Goal: Complete Application Form: Complete application form

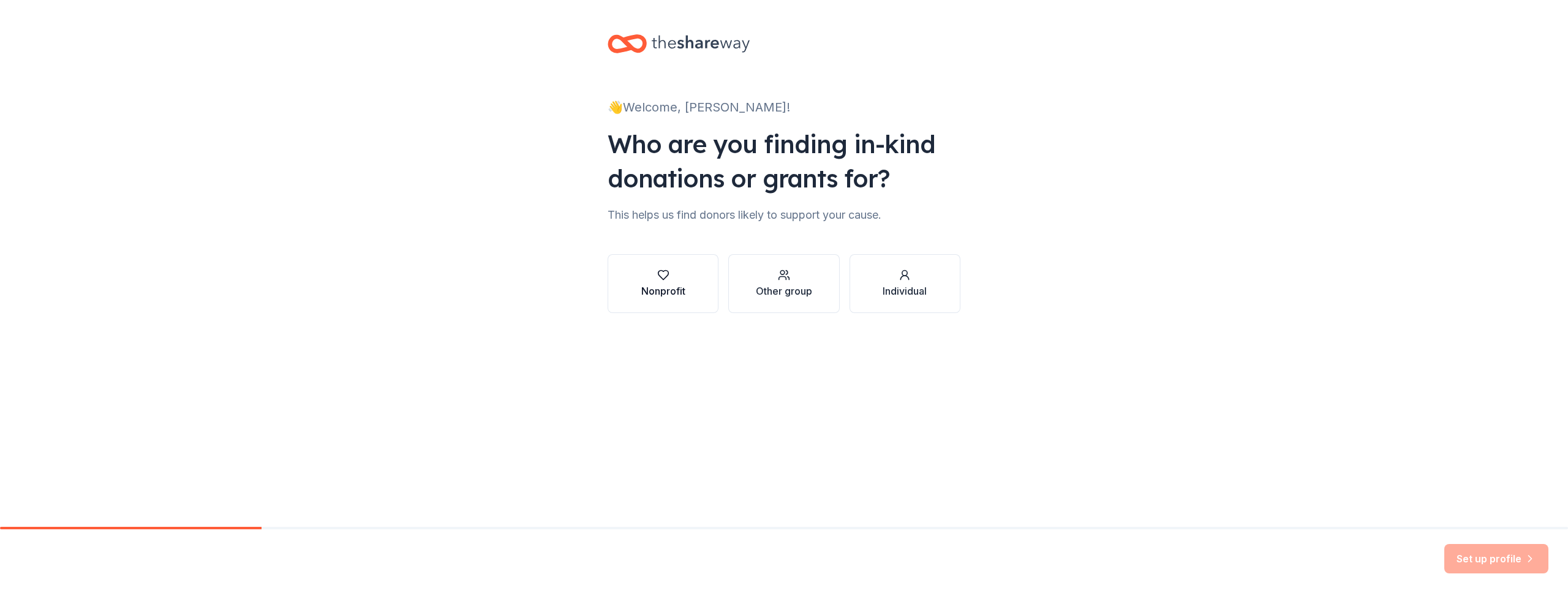
click at [663, 301] on button "Nonprofit" at bounding box center [662, 283] width 111 height 59
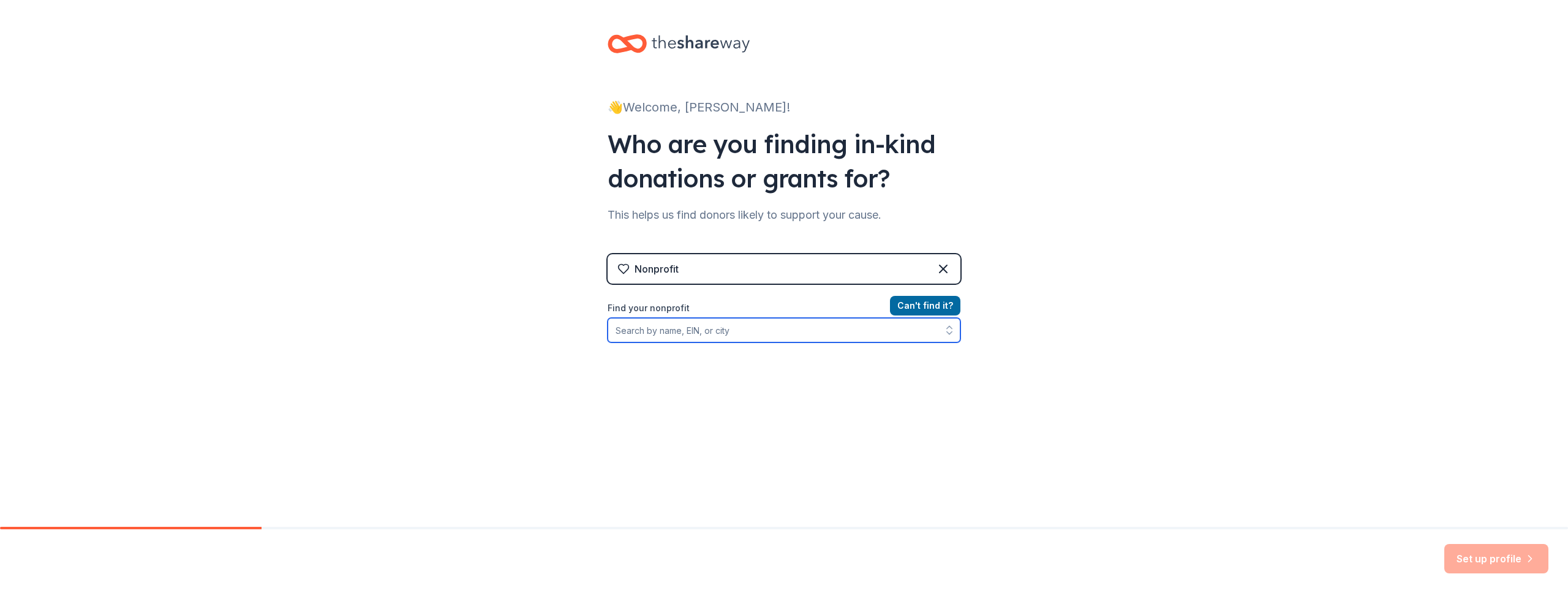
click at [705, 330] on input "Find your nonprofit" at bounding box center [784, 330] width 353 height 25
type input "d"
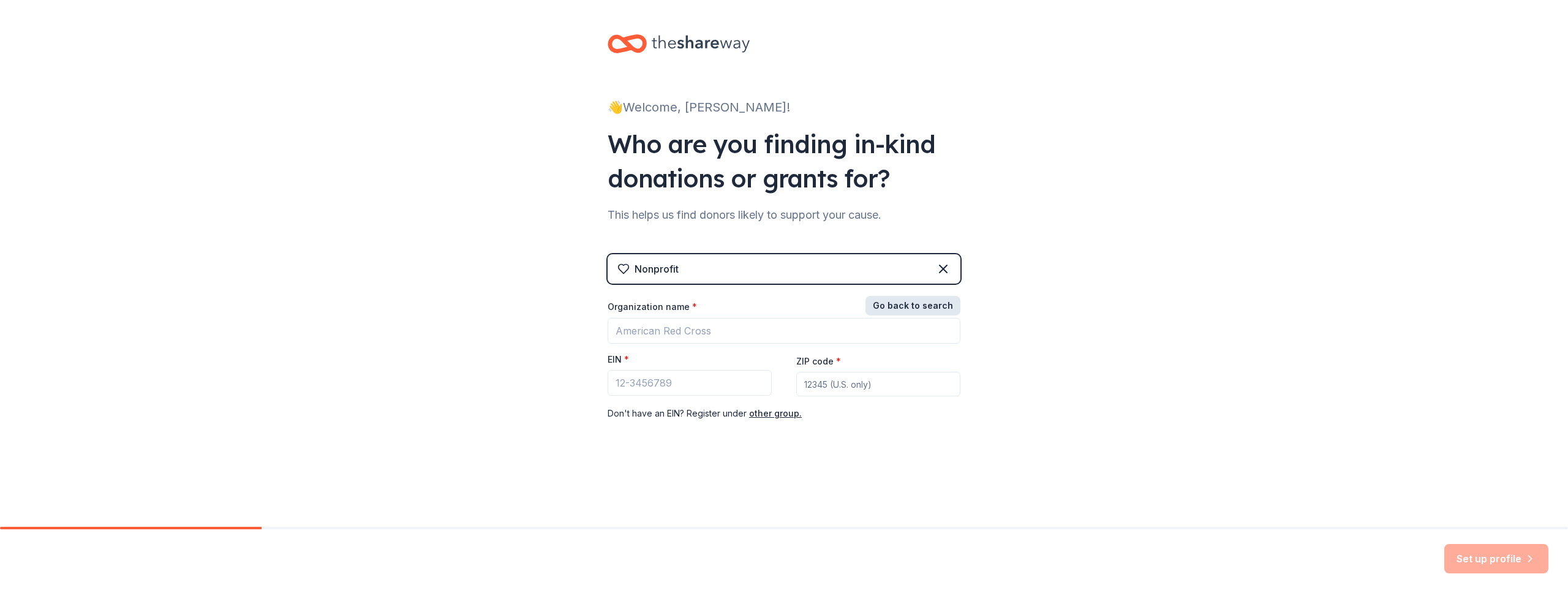
click at [912, 311] on button "Go back to search" at bounding box center [913, 305] width 95 height 19
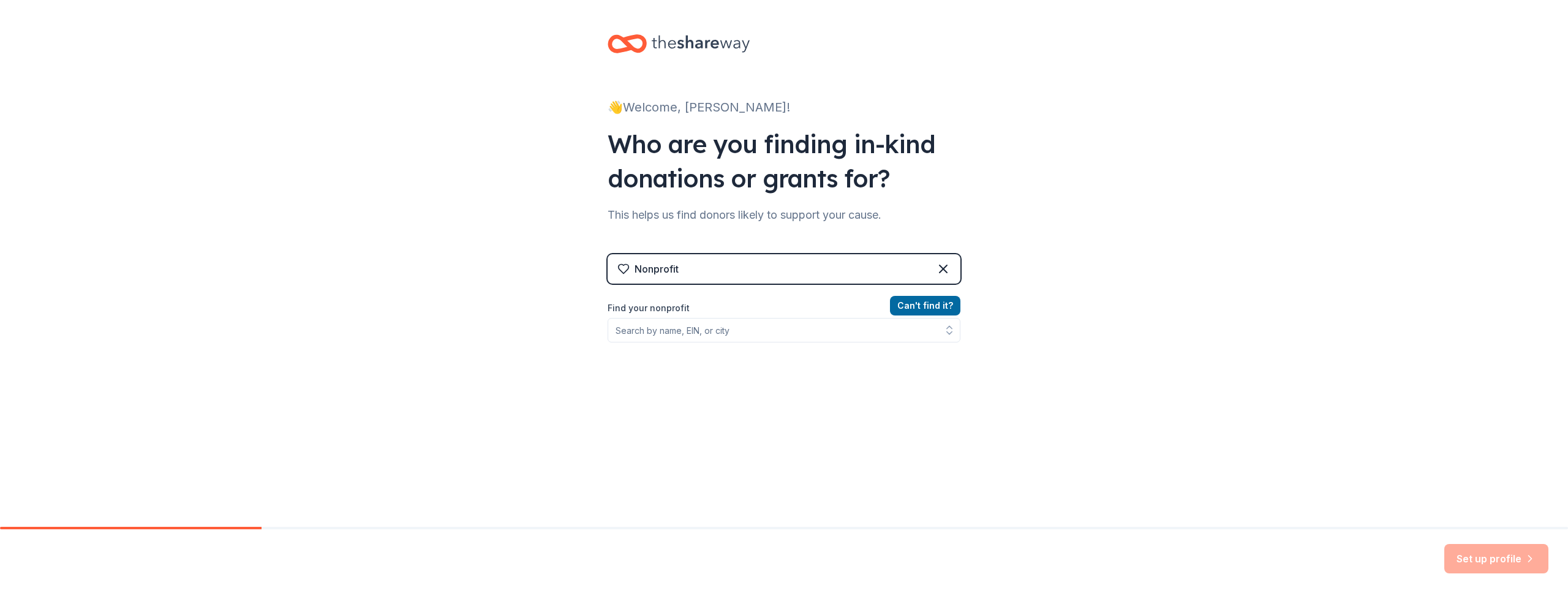
click at [735, 343] on div "Can ' t find it? Find your nonprofit" at bounding box center [784, 369] width 353 height 142
click at [735, 336] on input "Find your nonprofit" at bounding box center [784, 330] width 353 height 25
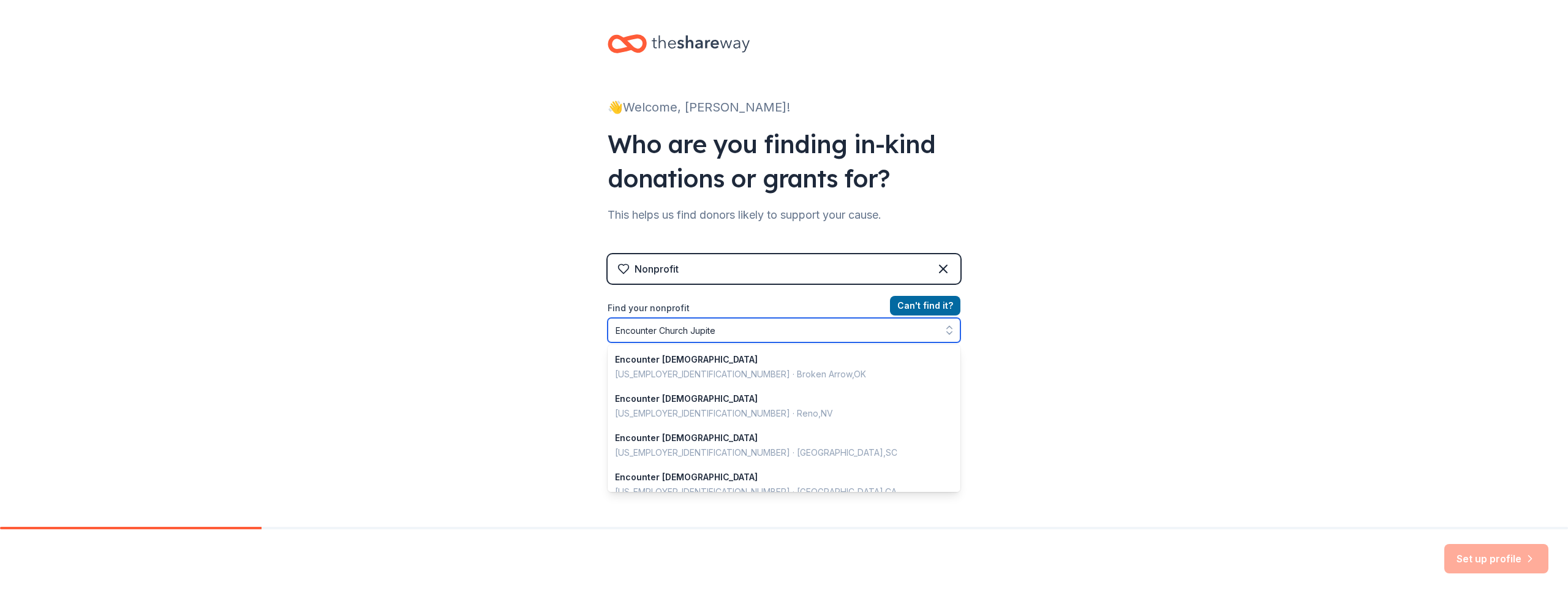
type input "Encounter Church Jupiter"
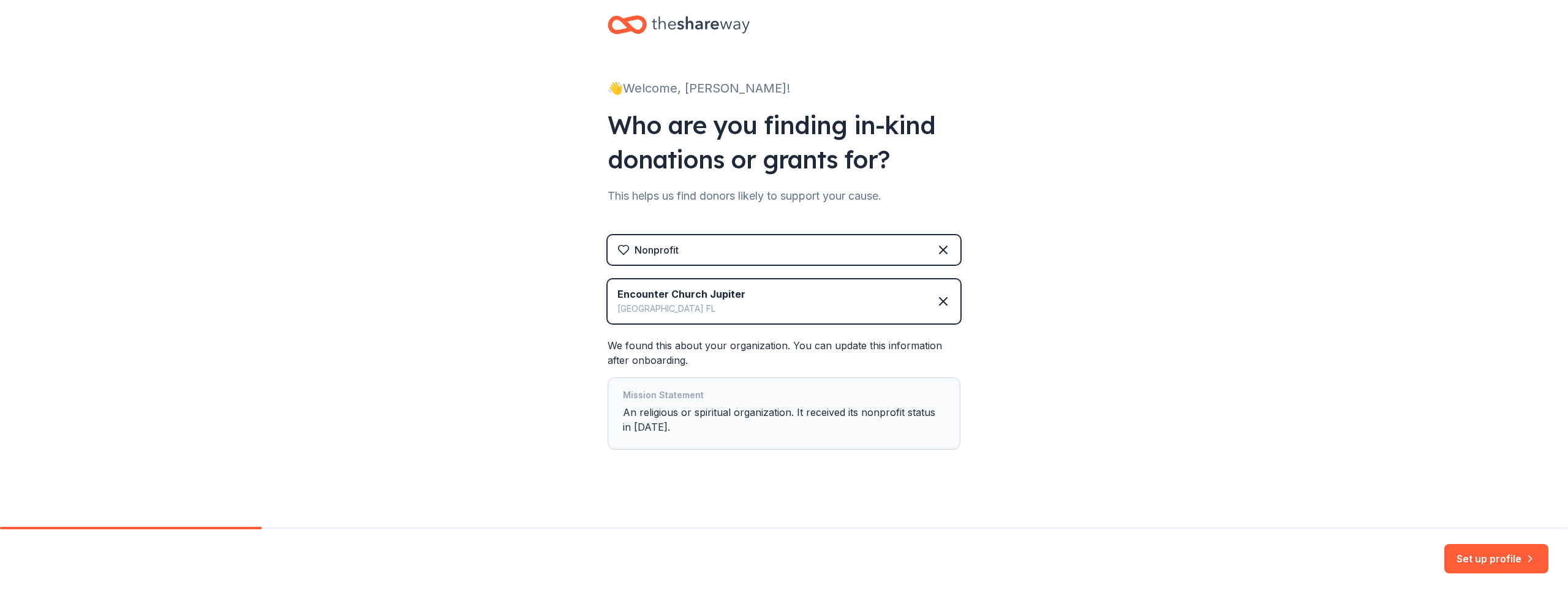
scroll to position [25, 0]
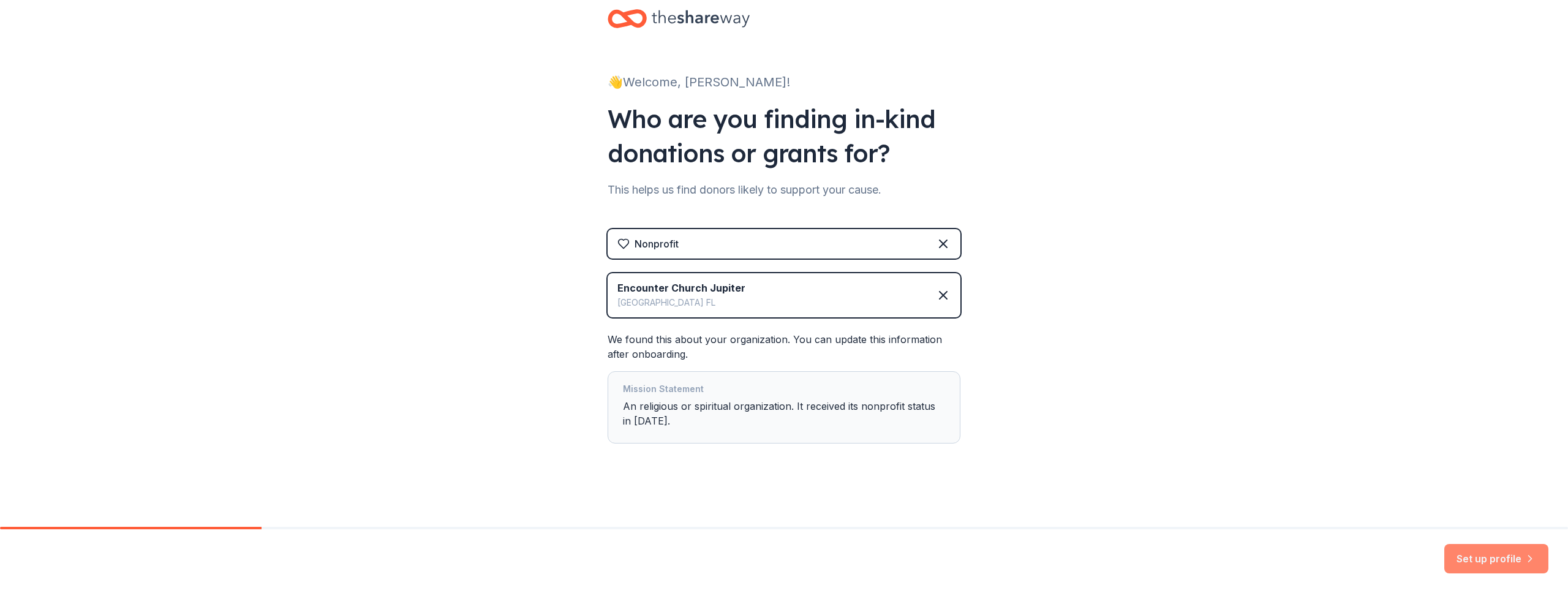
click at [1505, 561] on button "Set up profile" at bounding box center [1497, 559] width 104 height 30
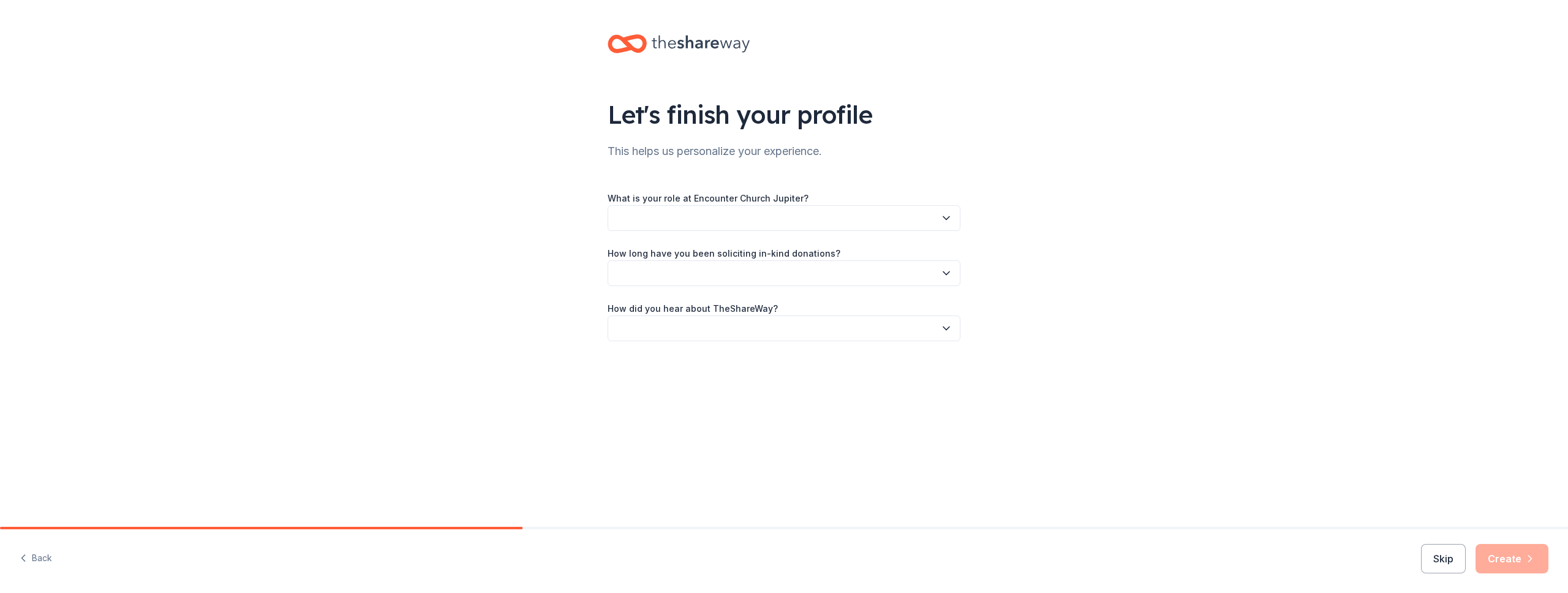
click at [731, 218] on button "button" at bounding box center [784, 218] width 353 height 26
click at [694, 216] on button "button" at bounding box center [784, 218] width 353 height 26
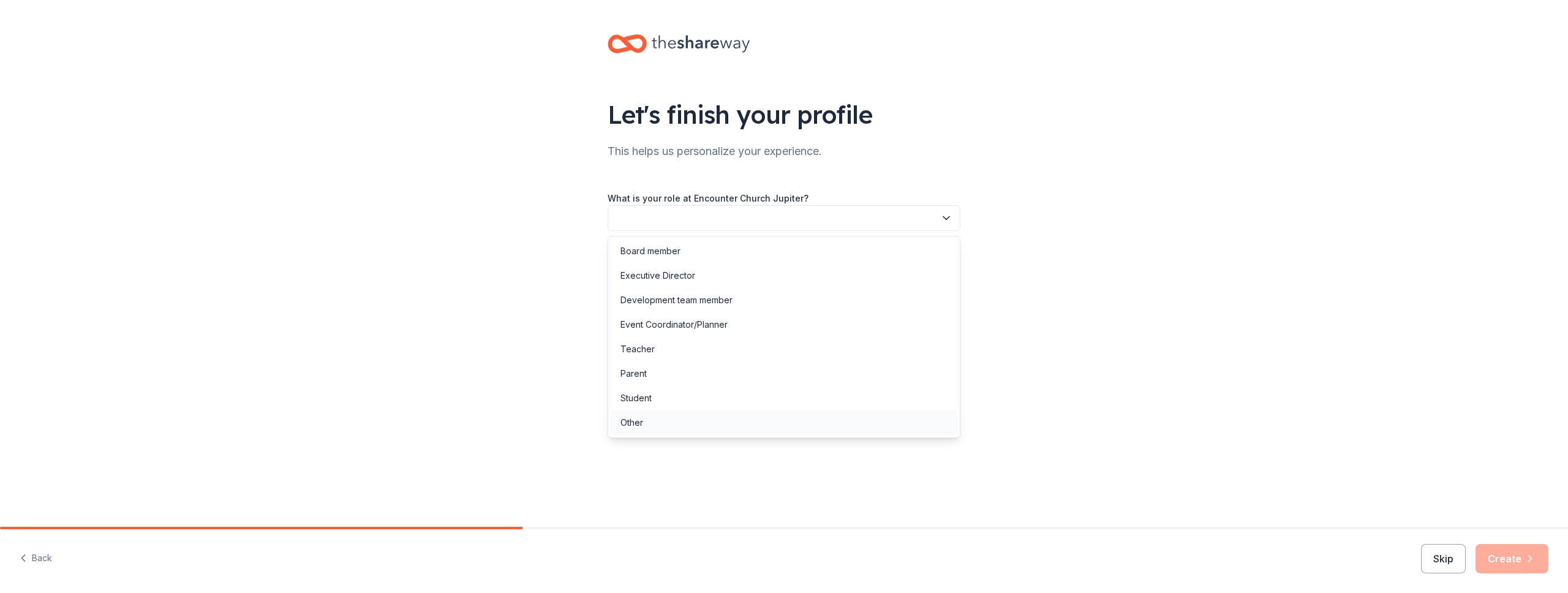
click at [648, 418] on div "Other" at bounding box center [784, 422] width 346 height 25
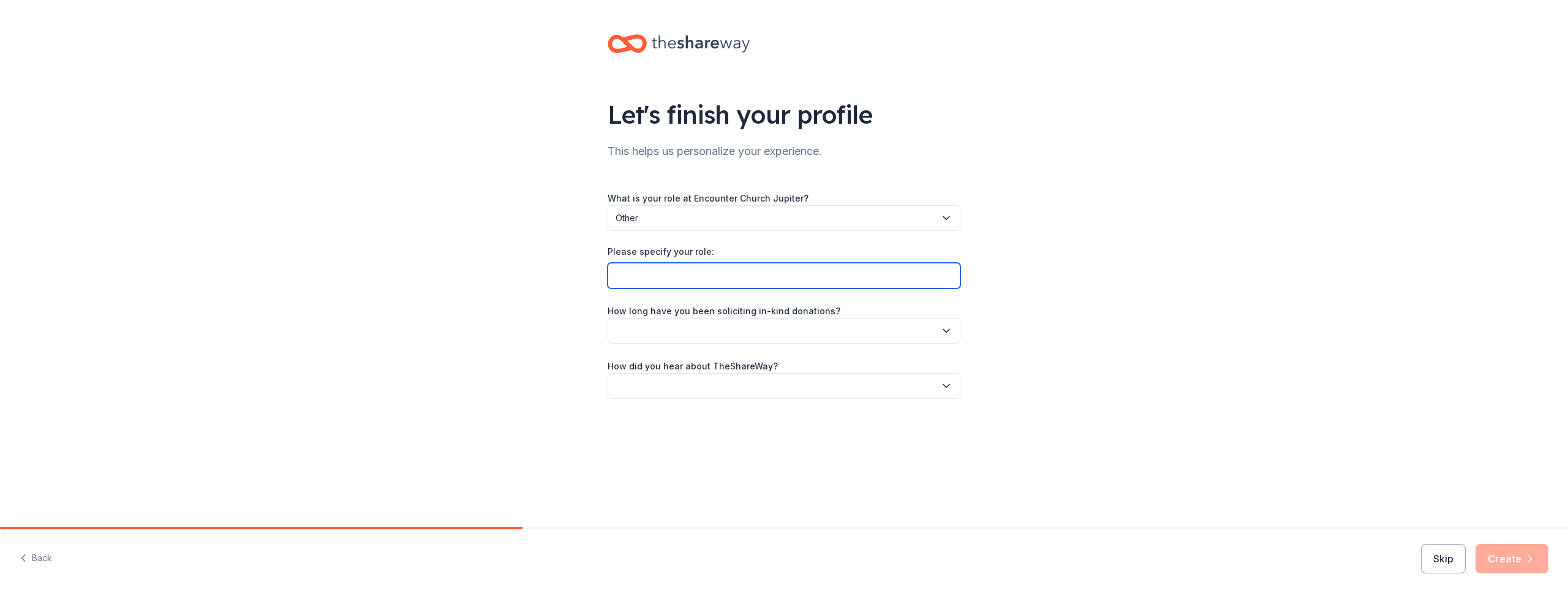
click at [667, 270] on input "Please specify your role:" at bounding box center [784, 275] width 353 height 26
type input "Lead Pastor"
click at [666, 329] on button "button" at bounding box center [784, 331] width 353 height 26
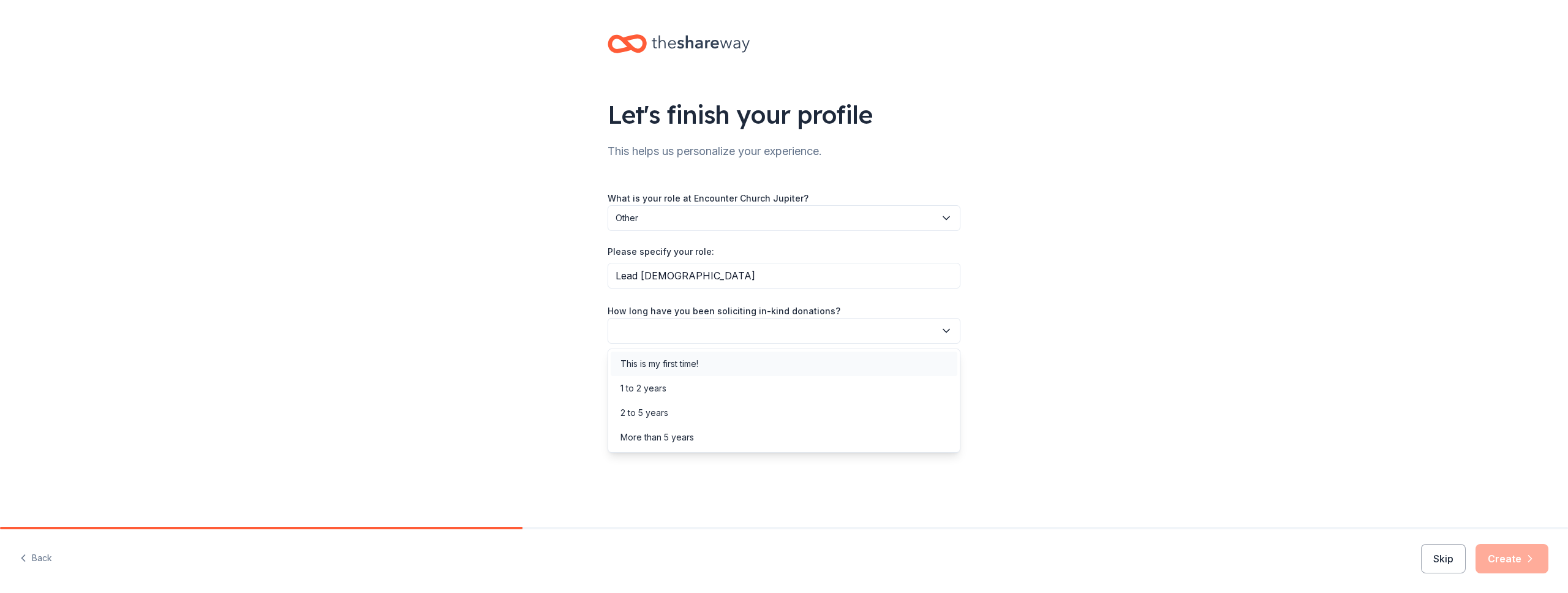
click at [684, 360] on div "This is my first time!" at bounding box center [659, 364] width 78 height 15
click at [656, 384] on button "button" at bounding box center [784, 386] width 353 height 26
click at [662, 436] on div "Online search" at bounding box center [648, 444] width 56 height 15
click at [1520, 557] on button "Create" at bounding box center [1512, 559] width 73 height 30
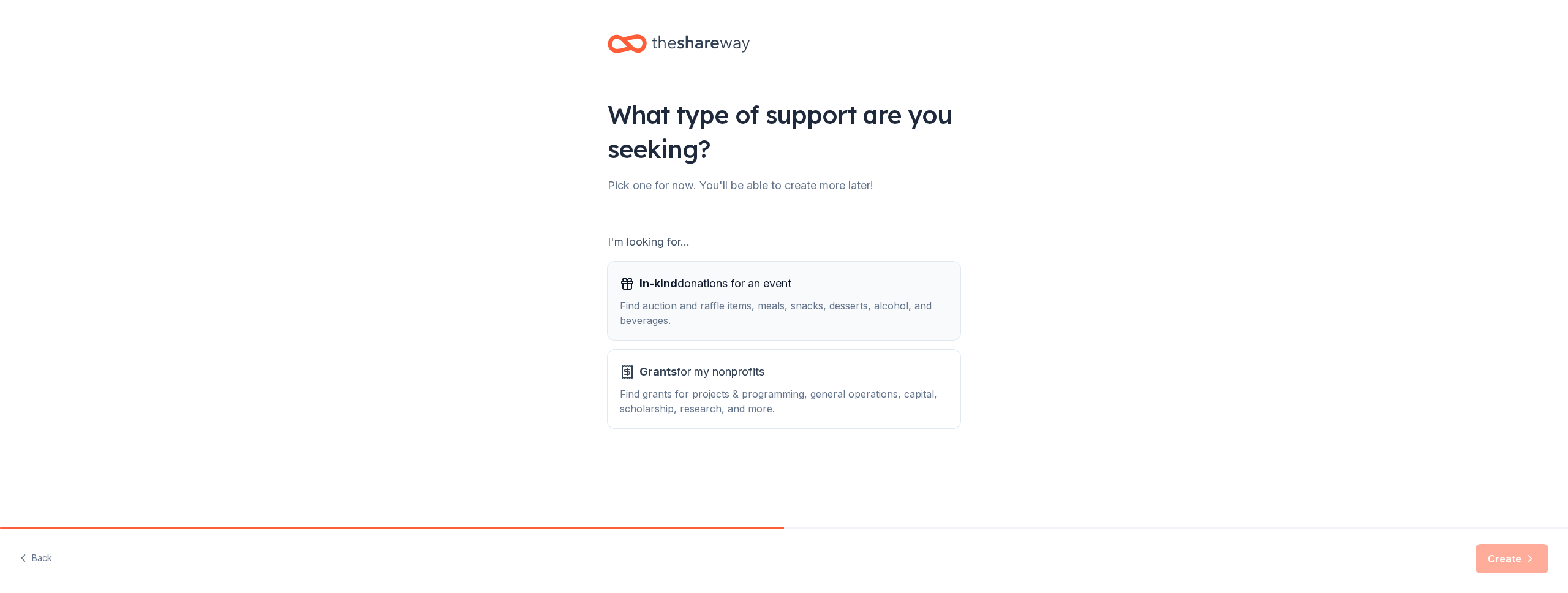
click at [692, 308] on div "Find auction and raffle items, meals, snacks, desserts, alcohol, and beverages." at bounding box center [784, 313] width 329 height 30
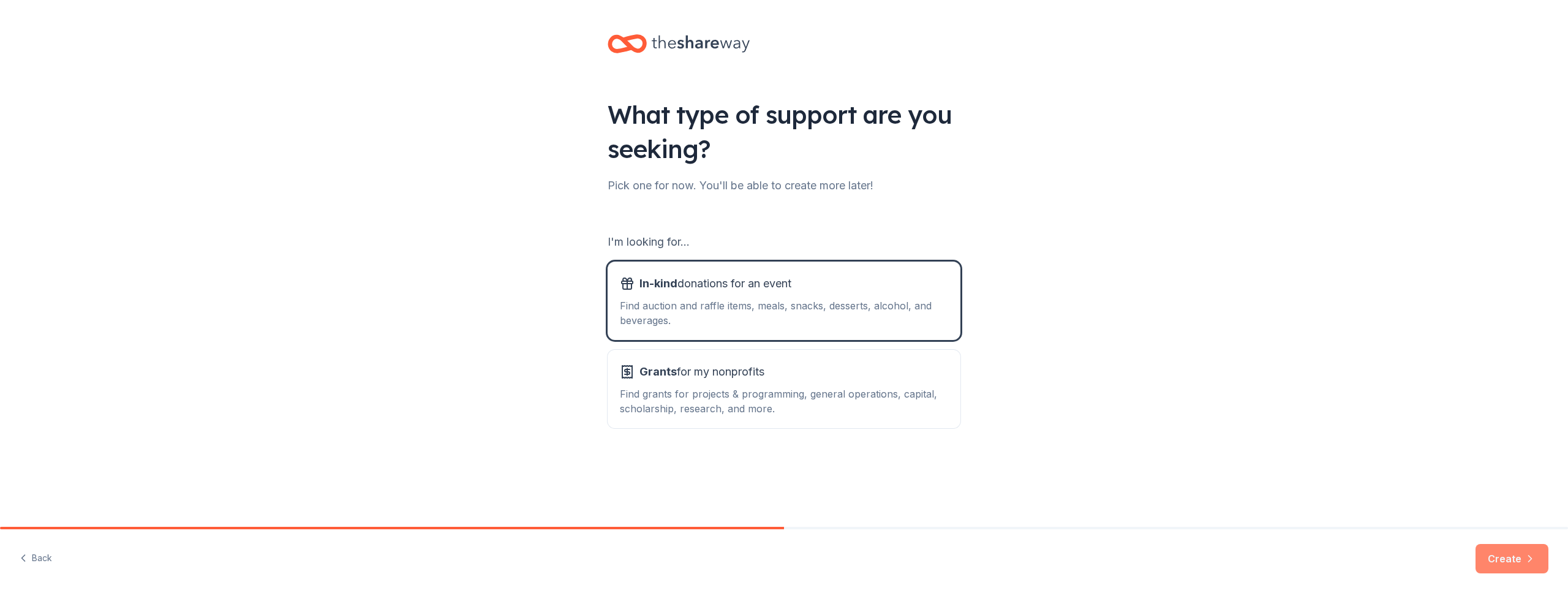
click at [1506, 553] on button "Create" at bounding box center [1512, 559] width 73 height 30
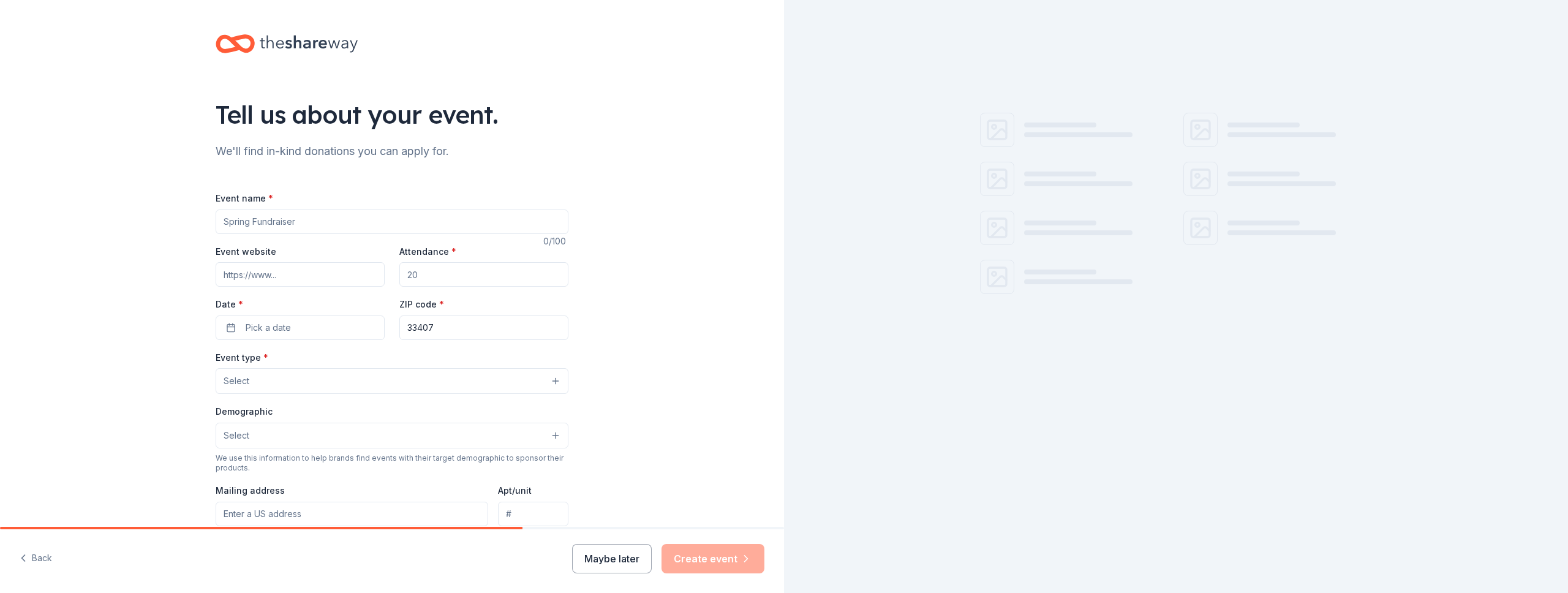
click at [262, 228] on input "Event name *" at bounding box center [392, 221] width 353 height 25
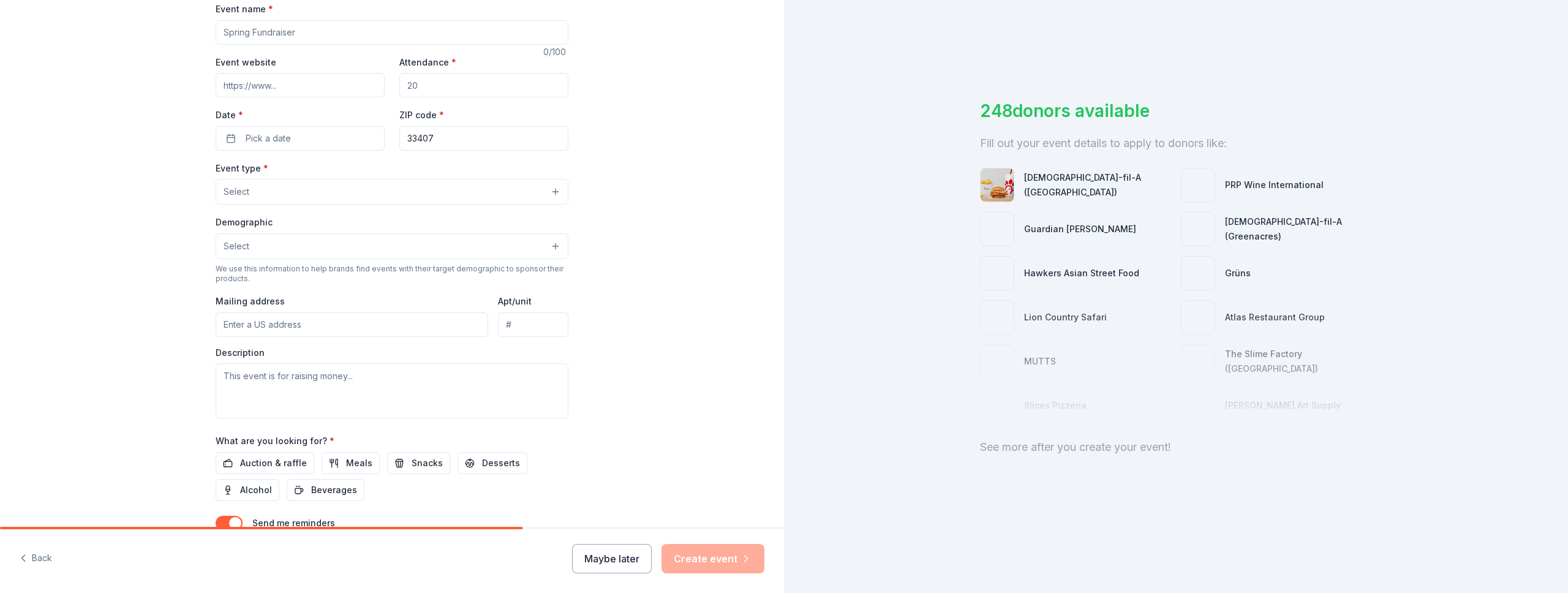
scroll to position [211, 0]
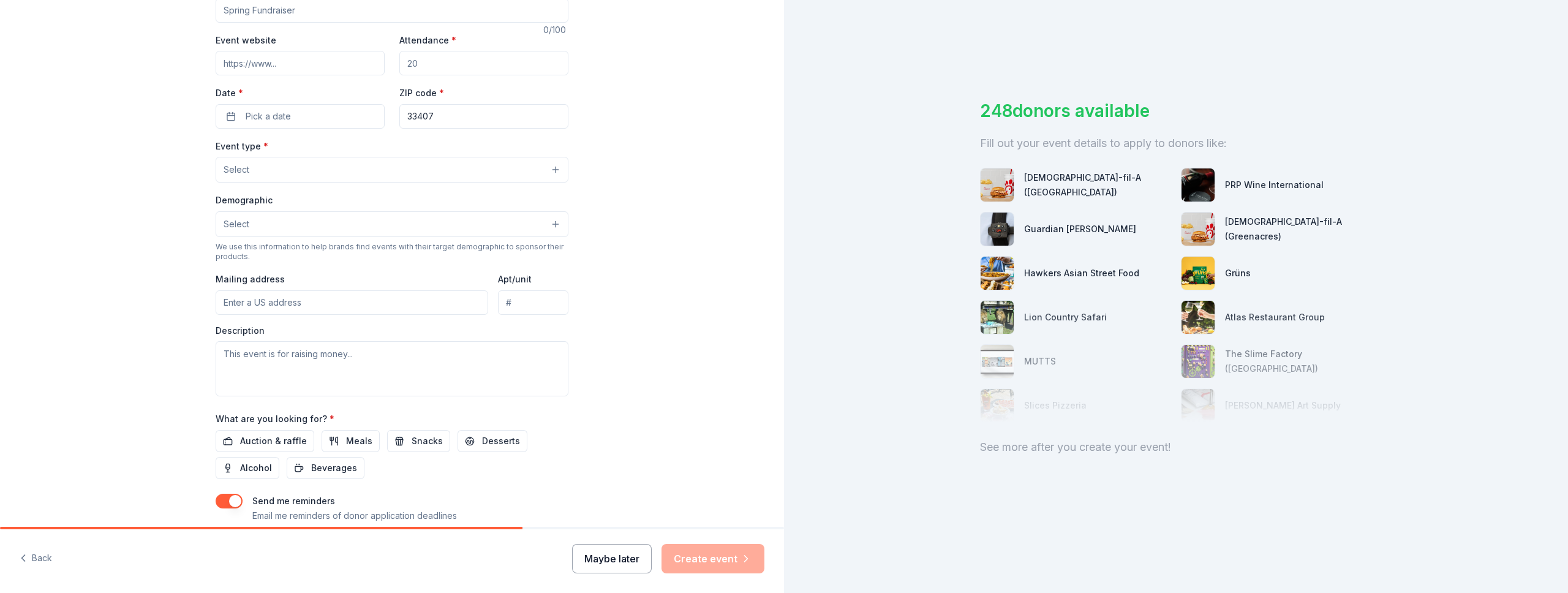
click at [623, 565] on button "Maybe later" at bounding box center [612, 559] width 80 height 30
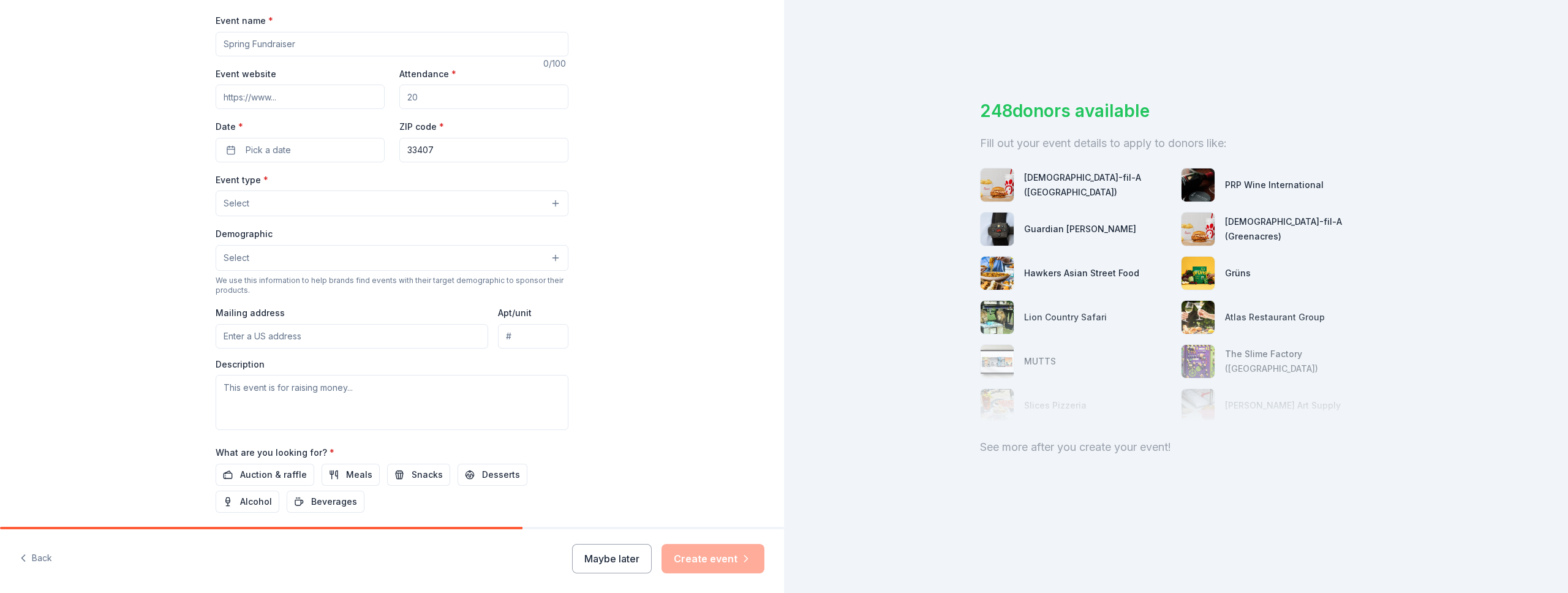
scroll to position [288, 0]
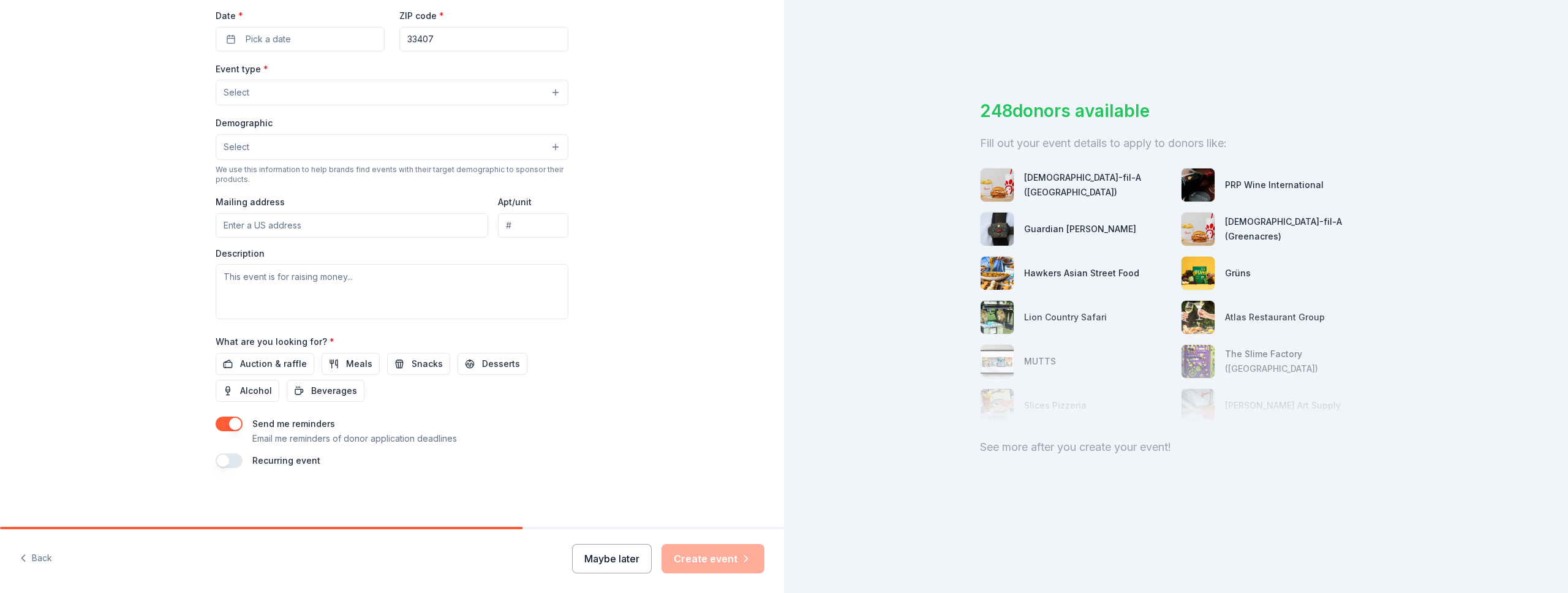
click at [613, 562] on button "Maybe later" at bounding box center [612, 559] width 80 height 30
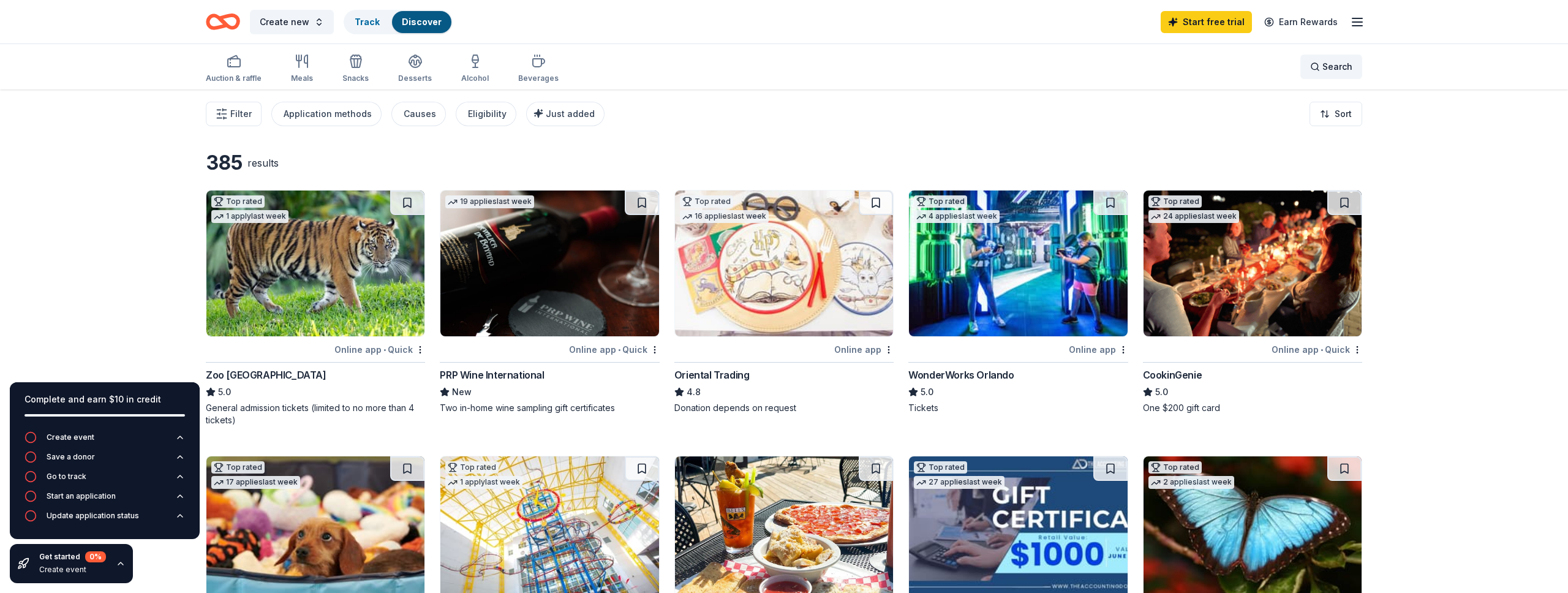
click at [1335, 71] on span "Search" at bounding box center [1338, 67] width 30 height 15
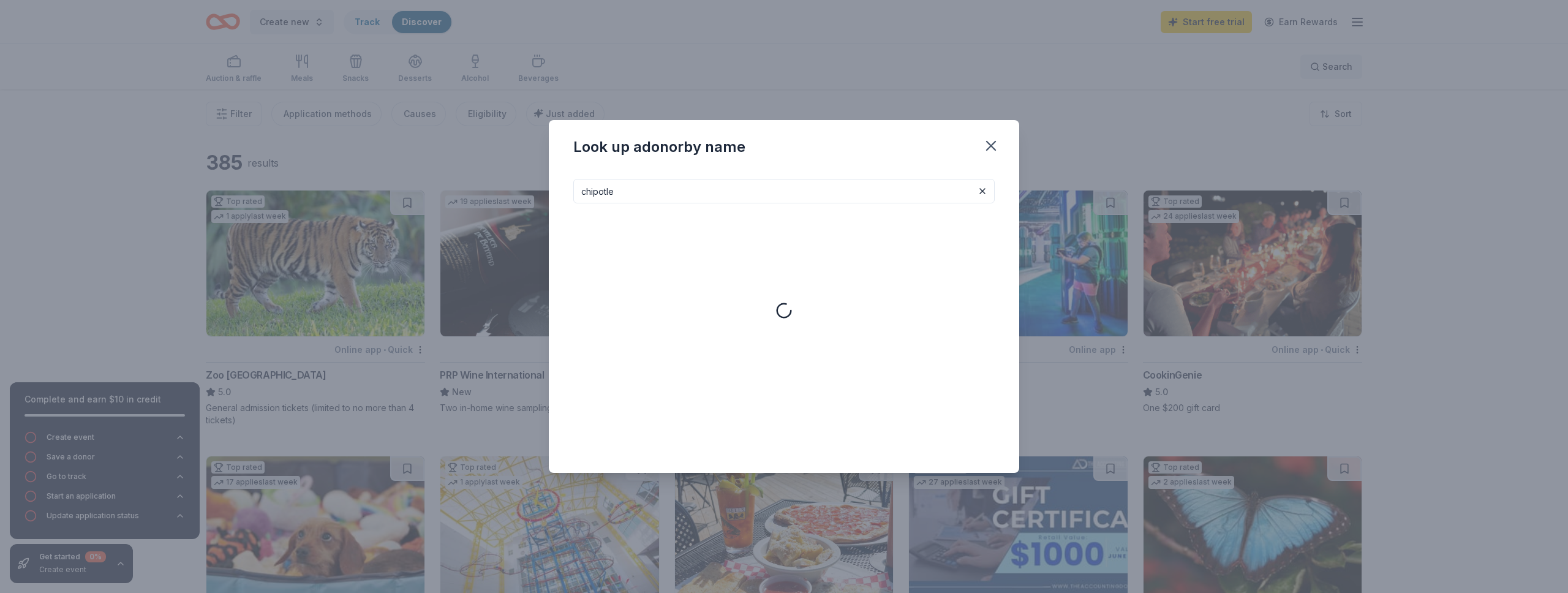
type input "chipotle"
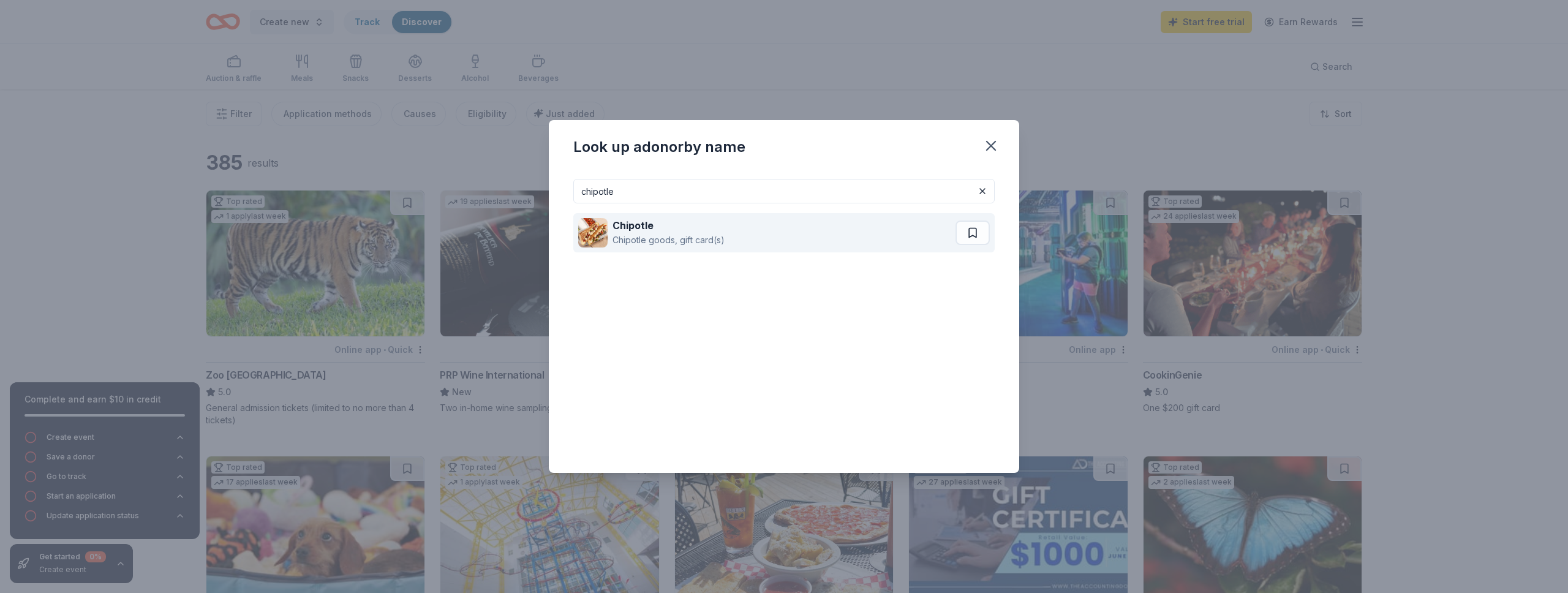
click at [645, 237] on div "Chipotle goods, gift card(s)" at bounding box center [668, 240] width 112 height 15
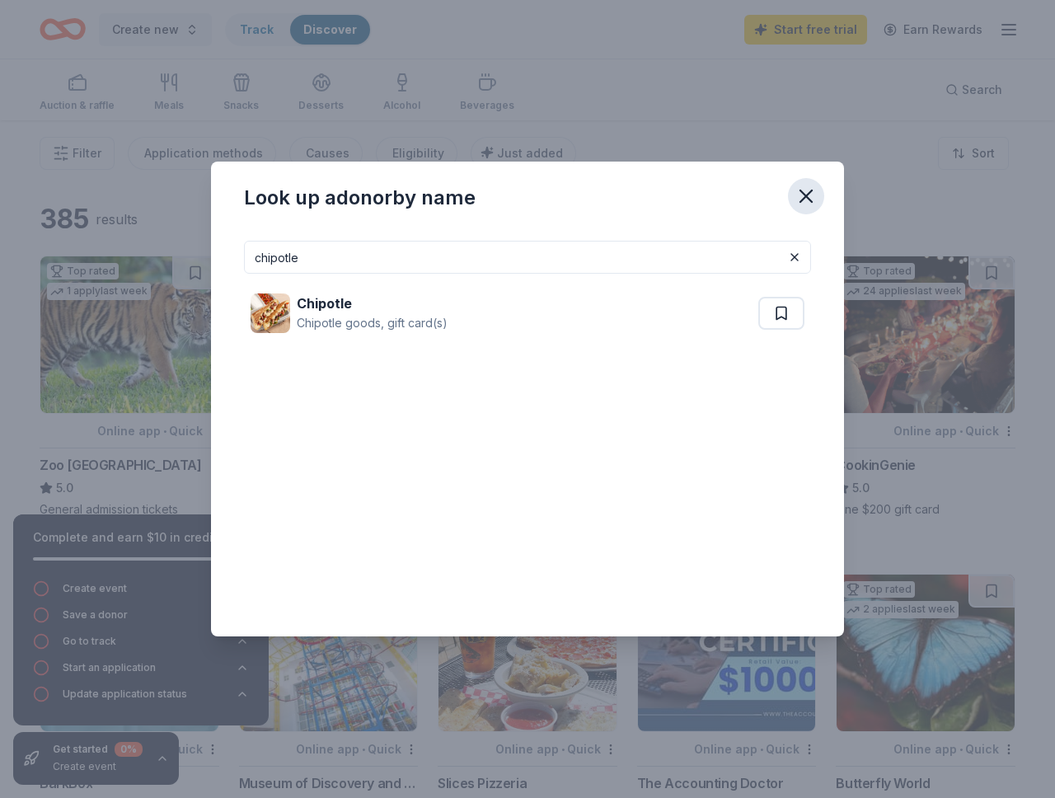
click at [822, 190] on button "button" at bounding box center [806, 196] width 36 height 36
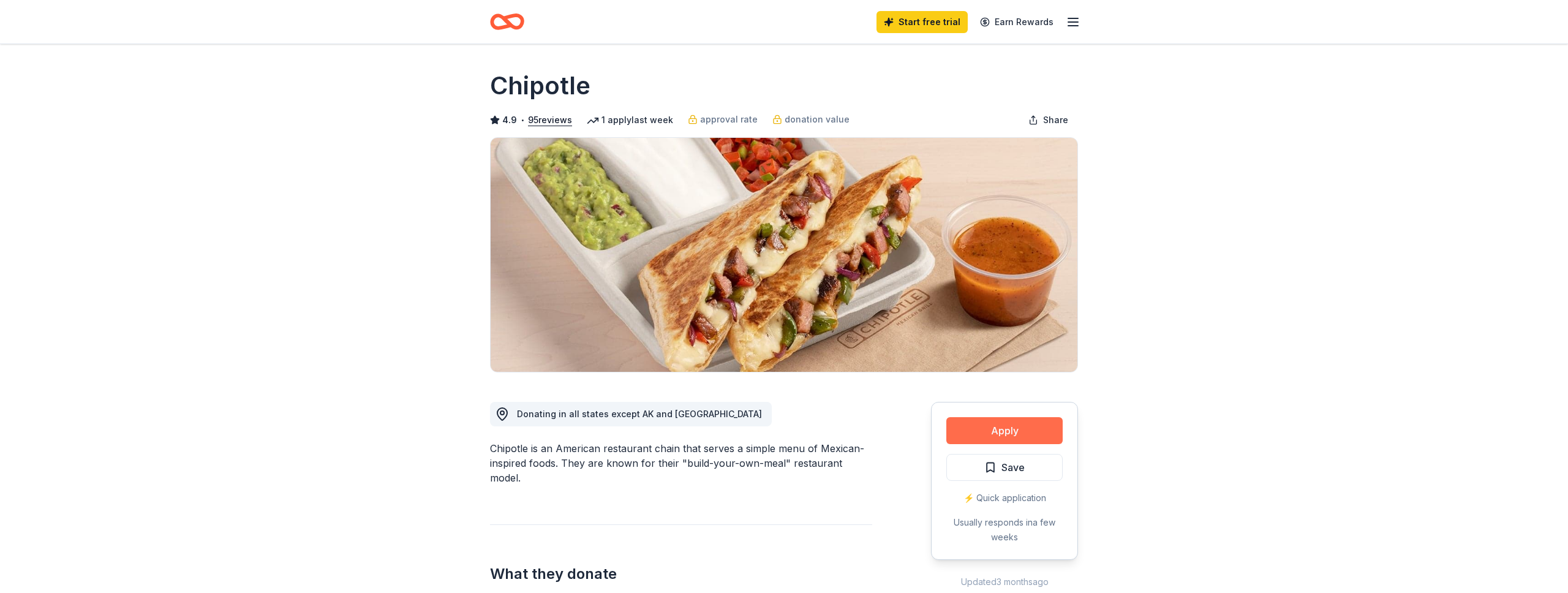
click at [1010, 427] on button "Apply" at bounding box center [1004, 430] width 117 height 27
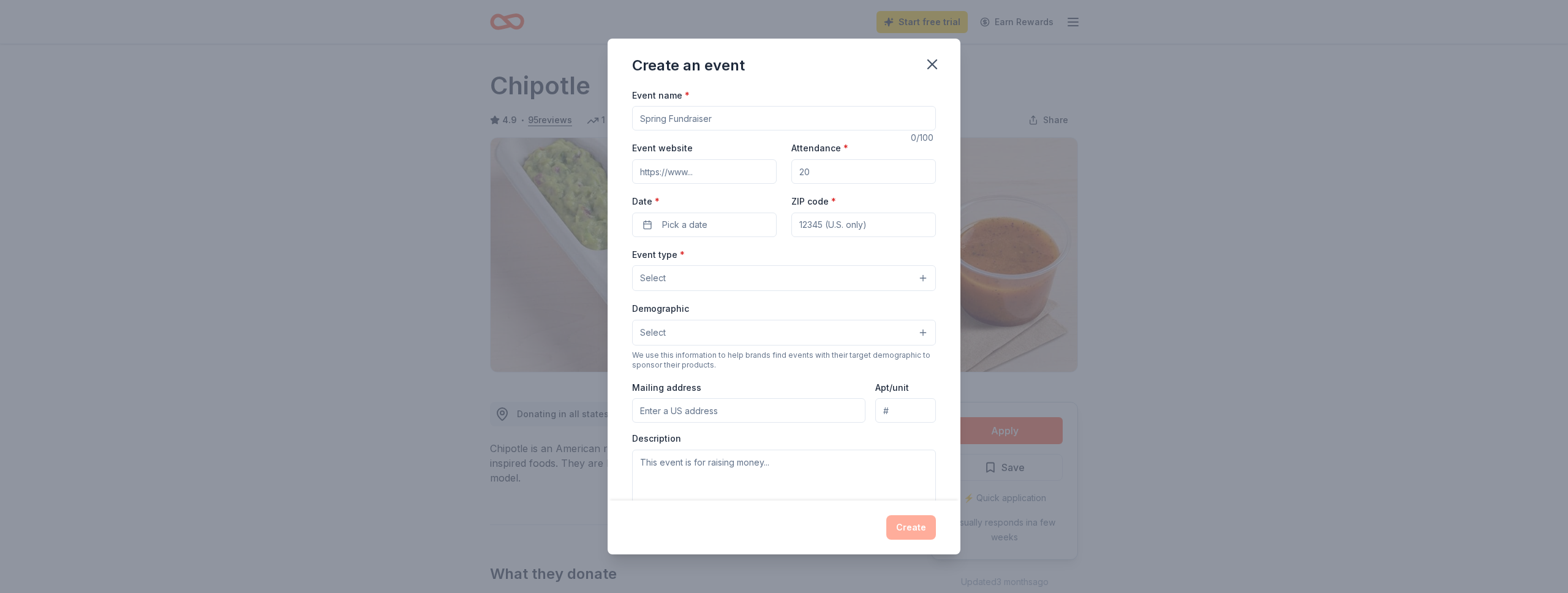
click at [714, 120] on input "Event name *" at bounding box center [784, 118] width 304 height 25
type input "Merge Night"
type input "[DOMAIN_NAME]"
click at [806, 169] on input "Attendance *" at bounding box center [864, 171] width 144 height 25
type input "50"
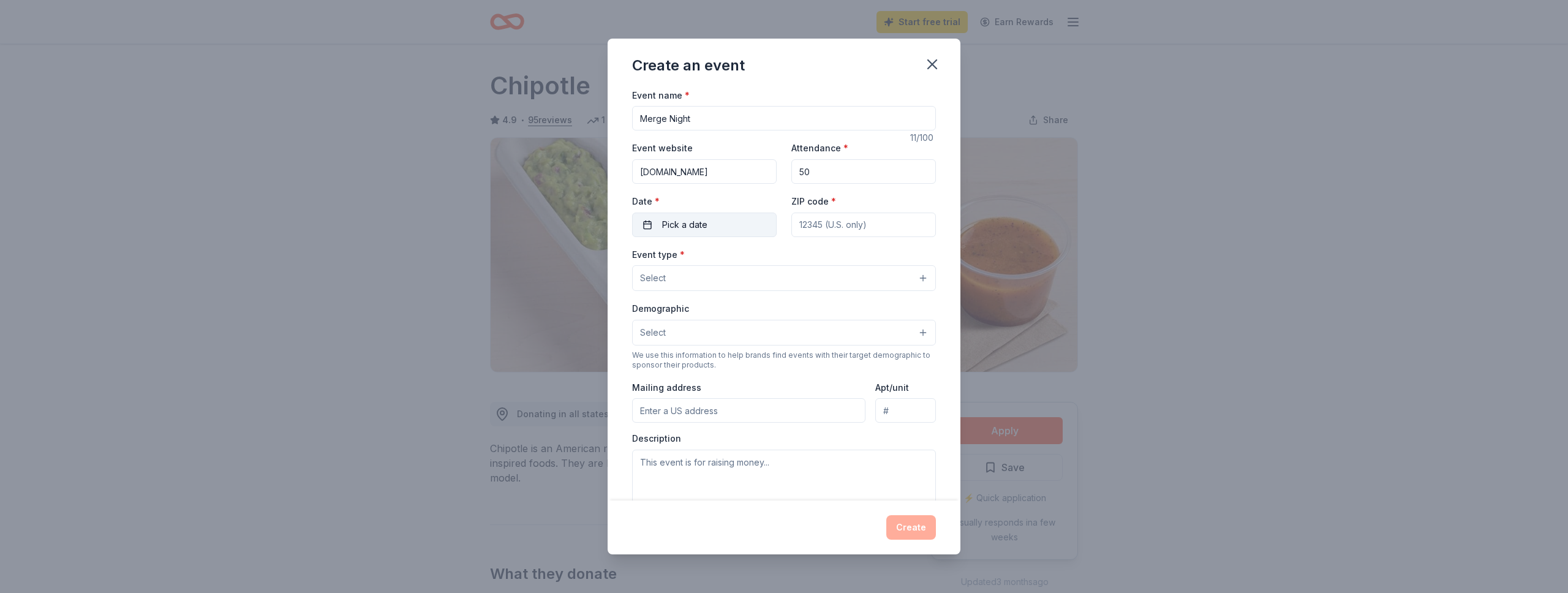
click at [696, 229] on span "Pick a date" at bounding box center [685, 225] width 45 height 15
click at [747, 357] on button "19" at bounding box center [749, 357] width 22 height 22
click at [817, 228] on input "ZIP code *" at bounding box center [864, 224] width 144 height 25
type input "33403"
click at [814, 266] on button "Select" at bounding box center [784, 278] width 304 height 26
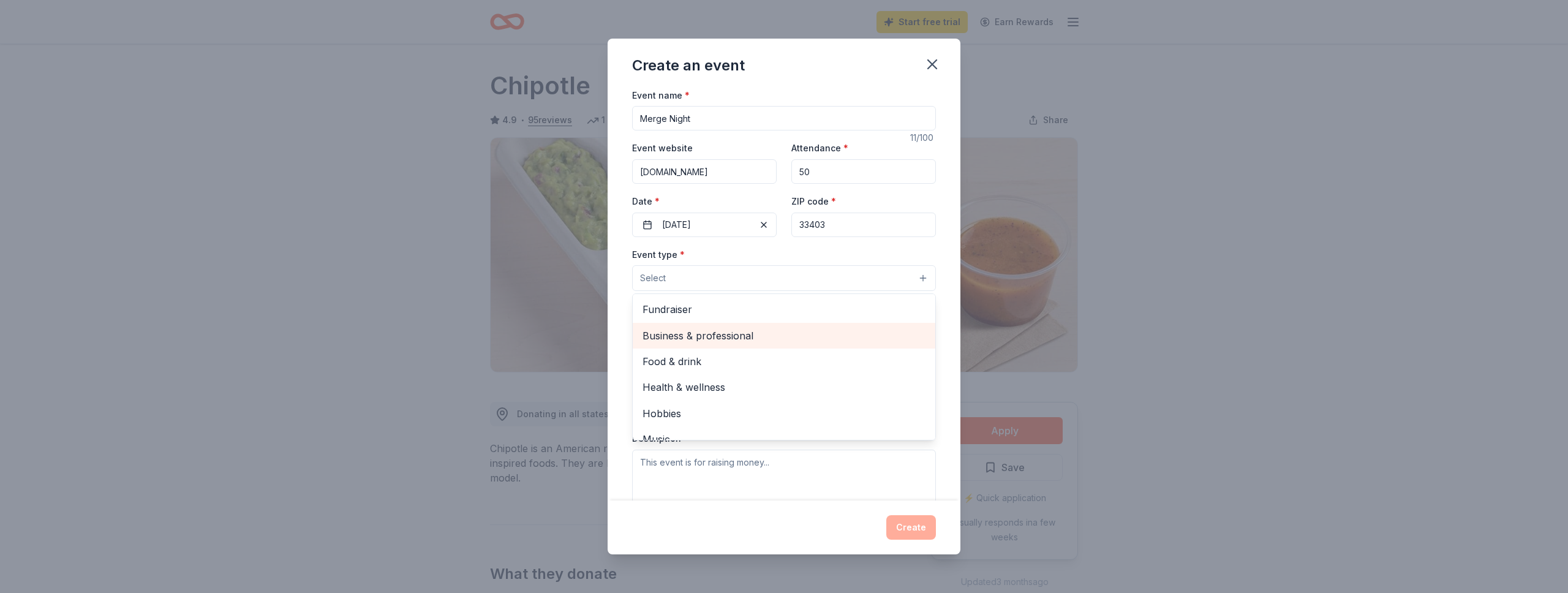
click at [698, 332] on span "Business & professional" at bounding box center [784, 335] width 283 height 16
click at [740, 256] on div "Event type * Business & professional Fundraiser Food & drink Health & wellness …" at bounding box center [784, 270] width 304 height 46
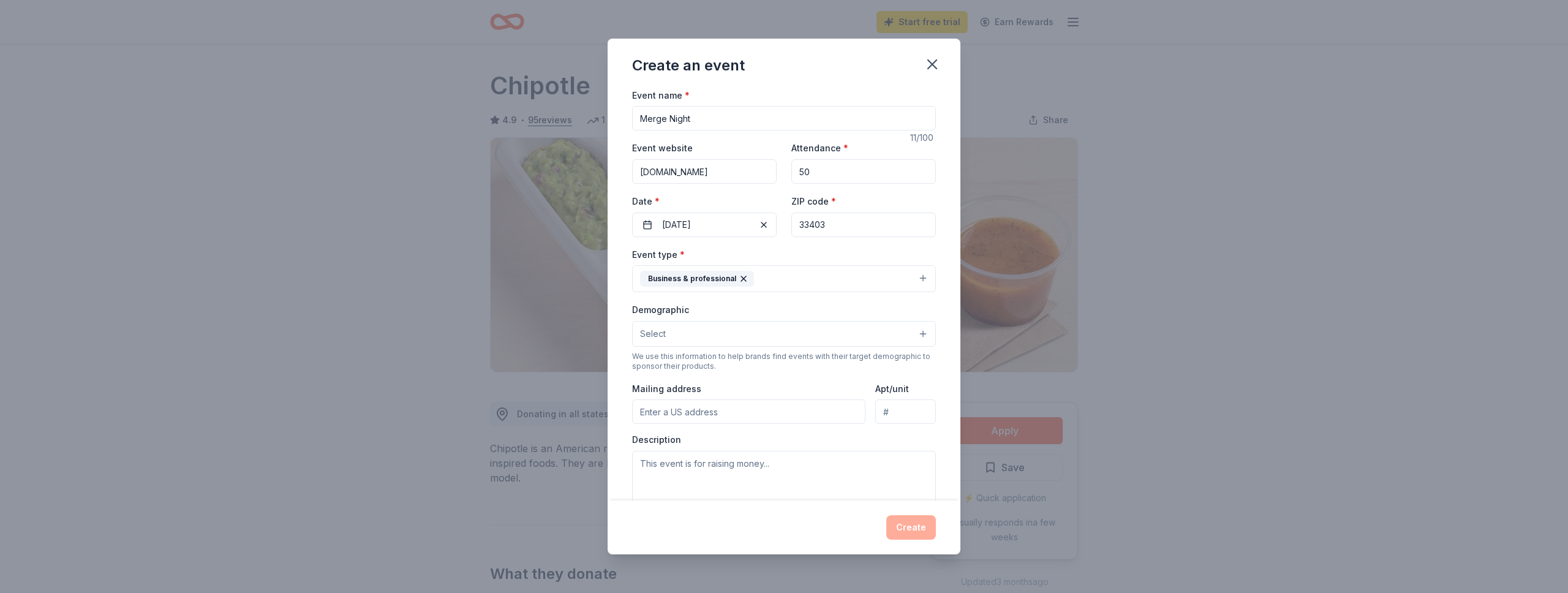
click at [689, 332] on button "Select" at bounding box center [784, 334] width 304 height 26
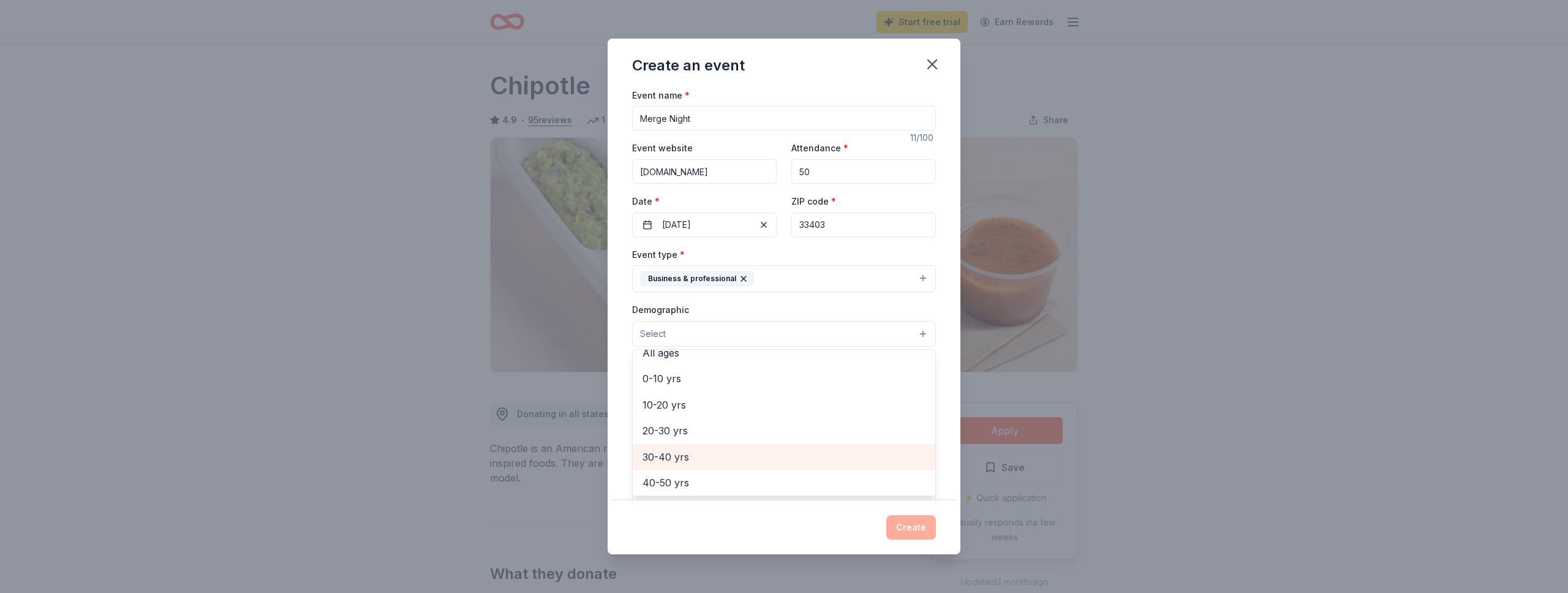
scroll to position [88, 0]
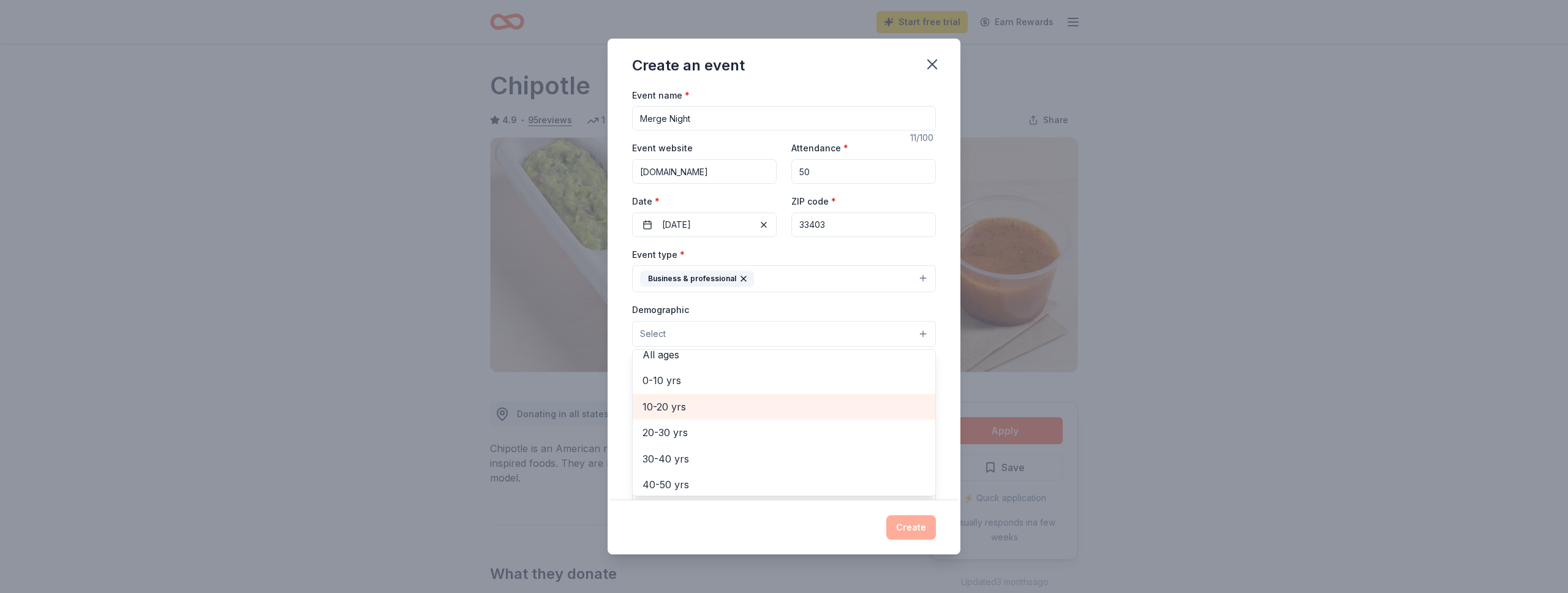
click at [690, 409] on span "10-20 yrs" at bounding box center [784, 406] width 283 height 16
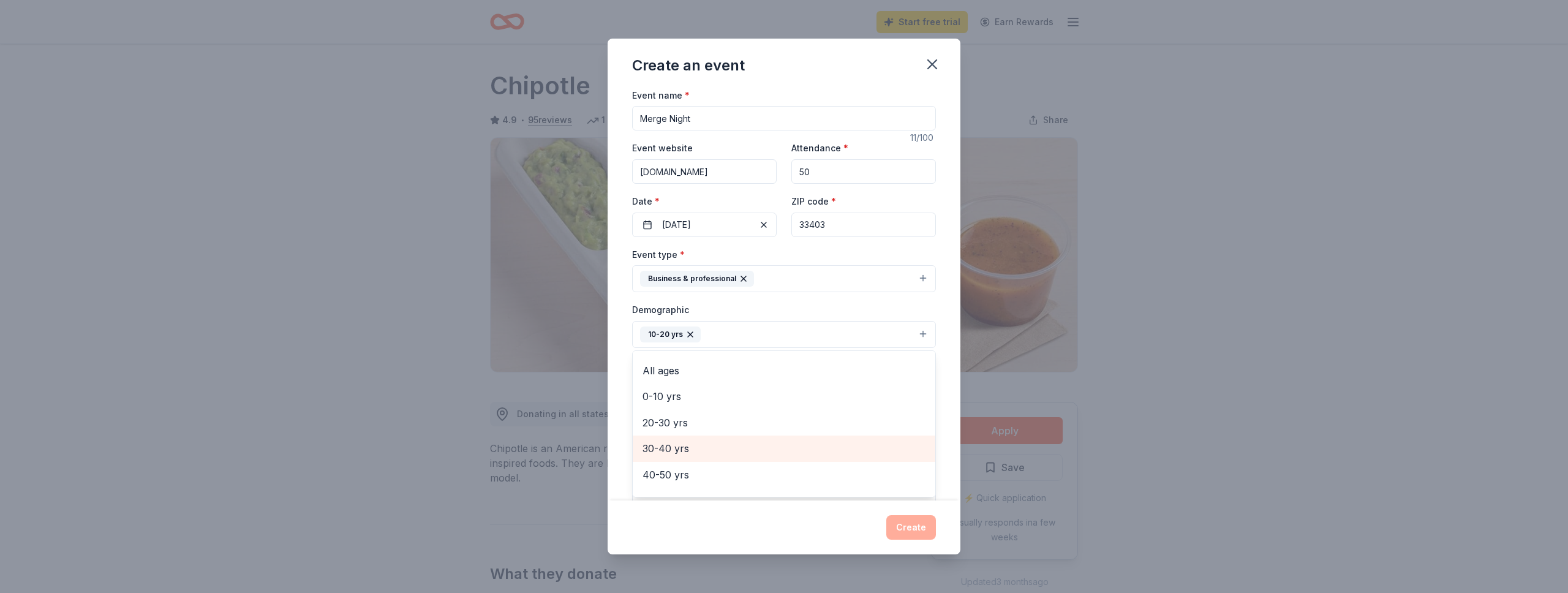
scroll to position [0, 0]
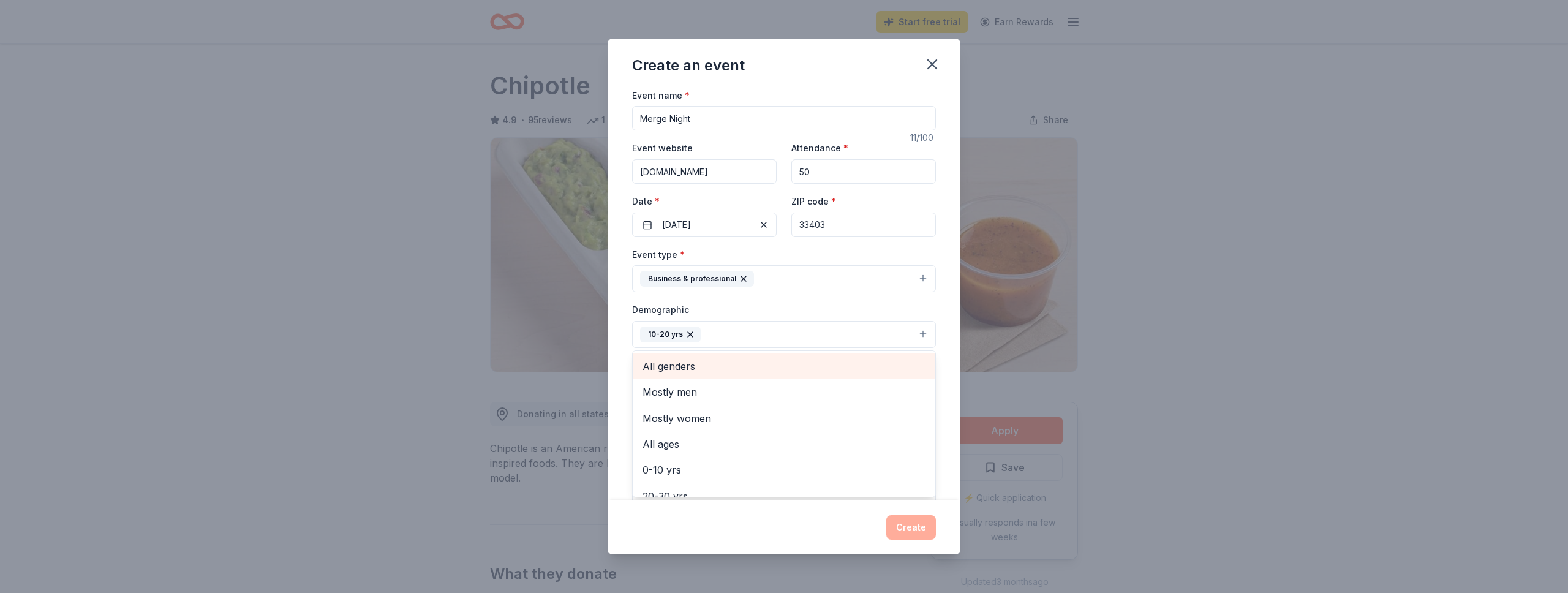
click at [705, 372] on span "All genders" at bounding box center [784, 366] width 283 height 16
click at [816, 302] on div "Demographic 10-20 yrs All genders Mostly men Mostly women All ages [DEMOGRAPHIC…" at bounding box center [784, 325] width 304 height 46
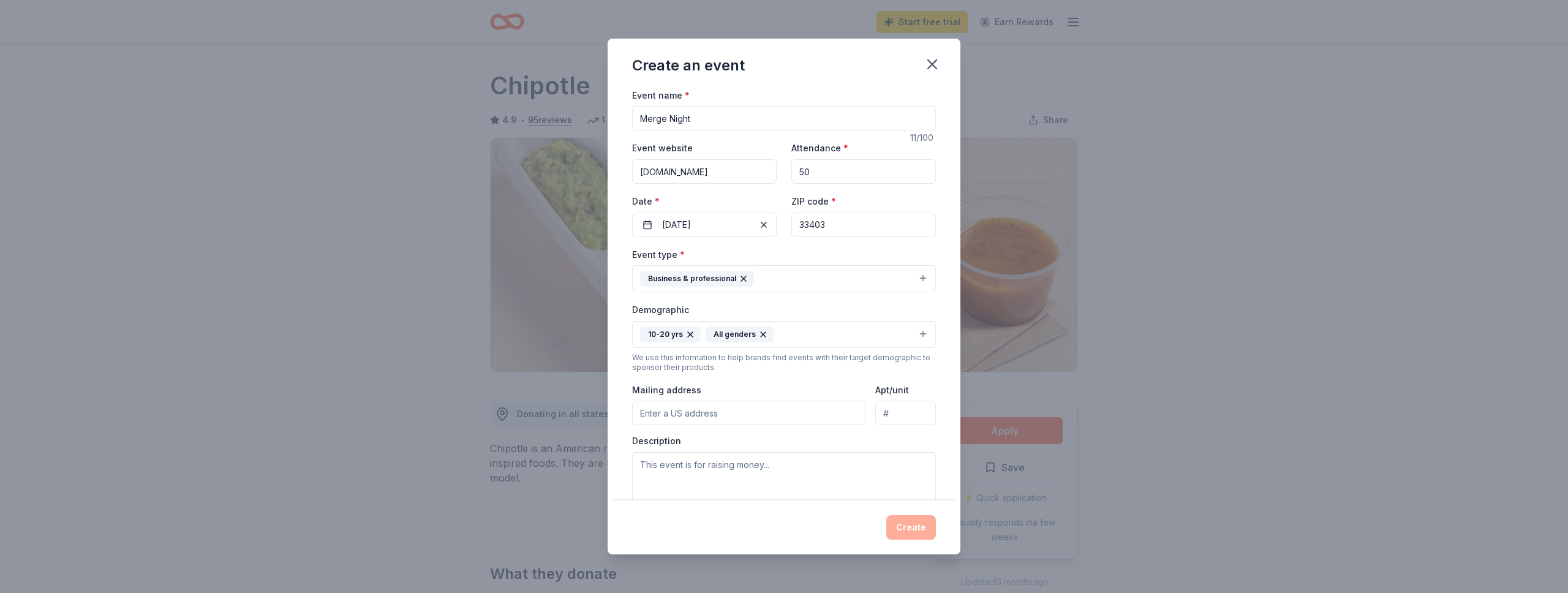
click at [721, 412] on input "Mailing address" at bounding box center [749, 412] width 233 height 25
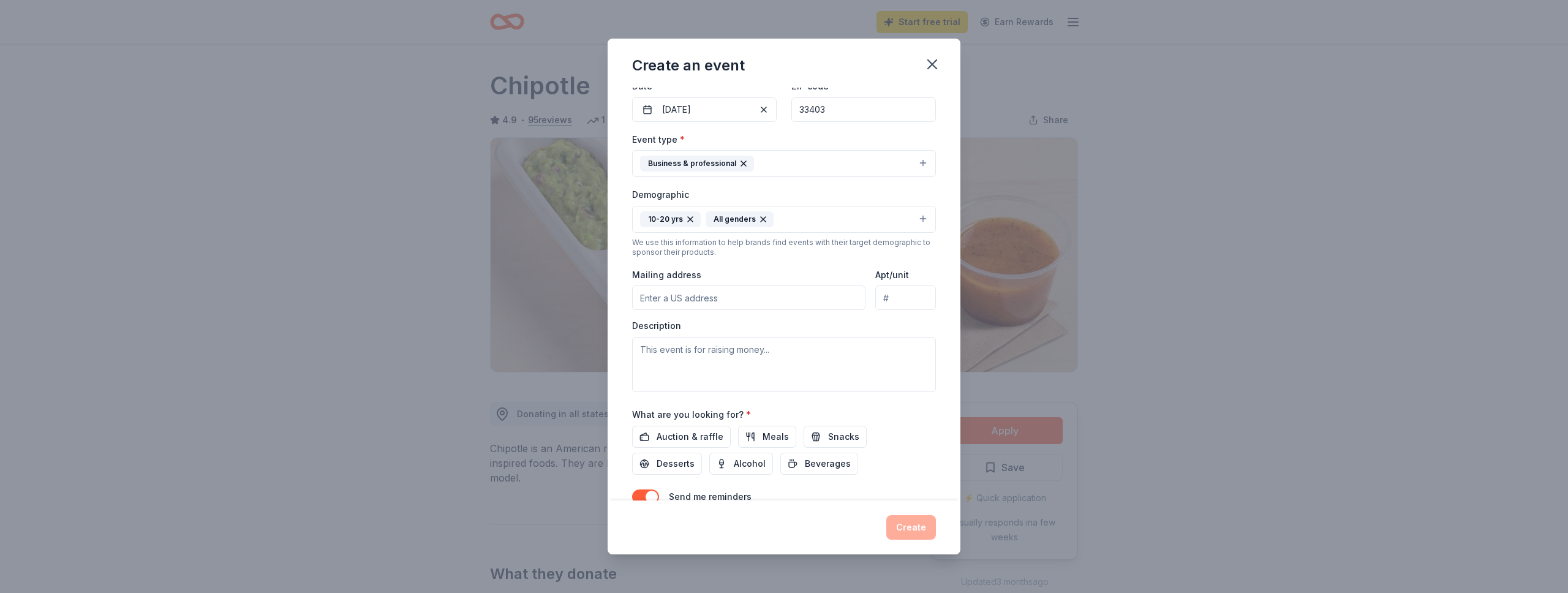
scroll to position [123, 0]
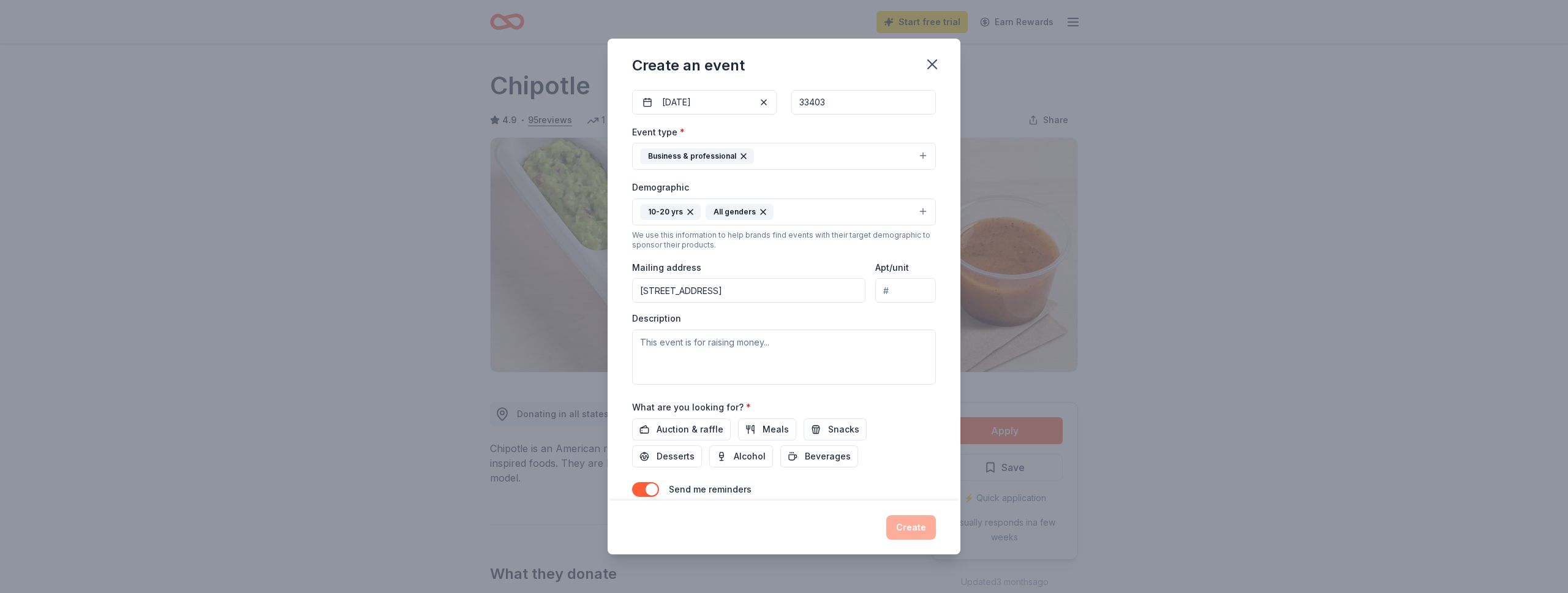
type input "[STREET_ADDRESS]"
click at [712, 353] on textarea at bounding box center [784, 357] width 304 height 55
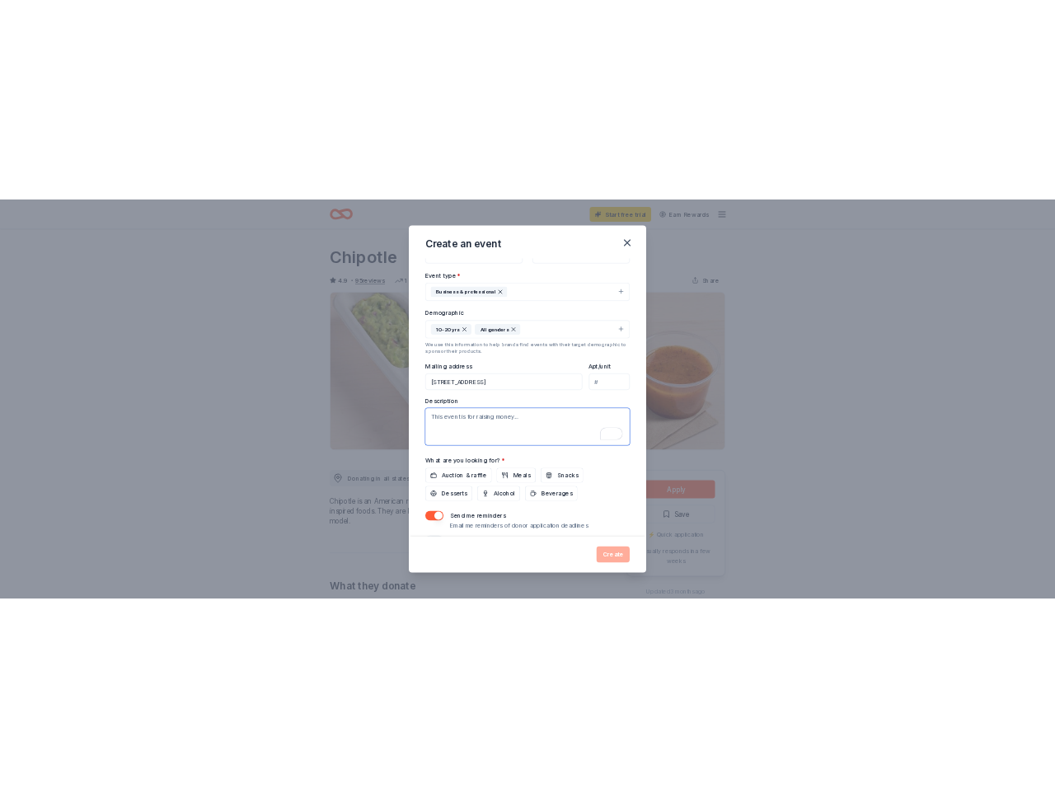
scroll to position [236, 0]
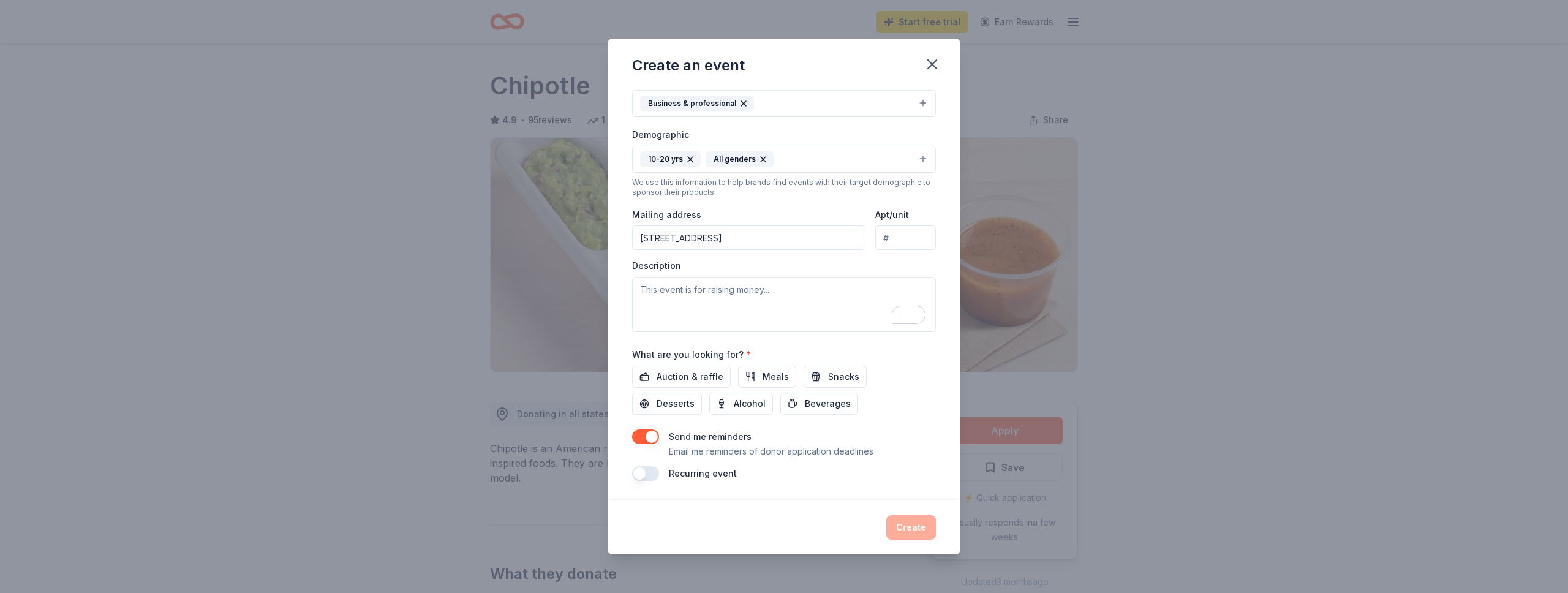
click at [649, 437] on button "button" at bounding box center [645, 437] width 27 height 15
click at [768, 381] on span "Meals" at bounding box center [775, 377] width 26 height 15
click at [831, 381] on span "Snacks" at bounding box center [844, 377] width 31 height 15
click at [694, 396] on span "Desserts" at bounding box center [675, 404] width 38 height 15
click at [706, 305] on textarea "To enrich screen reader interactions, please activate Accessibility in Grammarl…" at bounding box center [784, 304] width 304 height 55
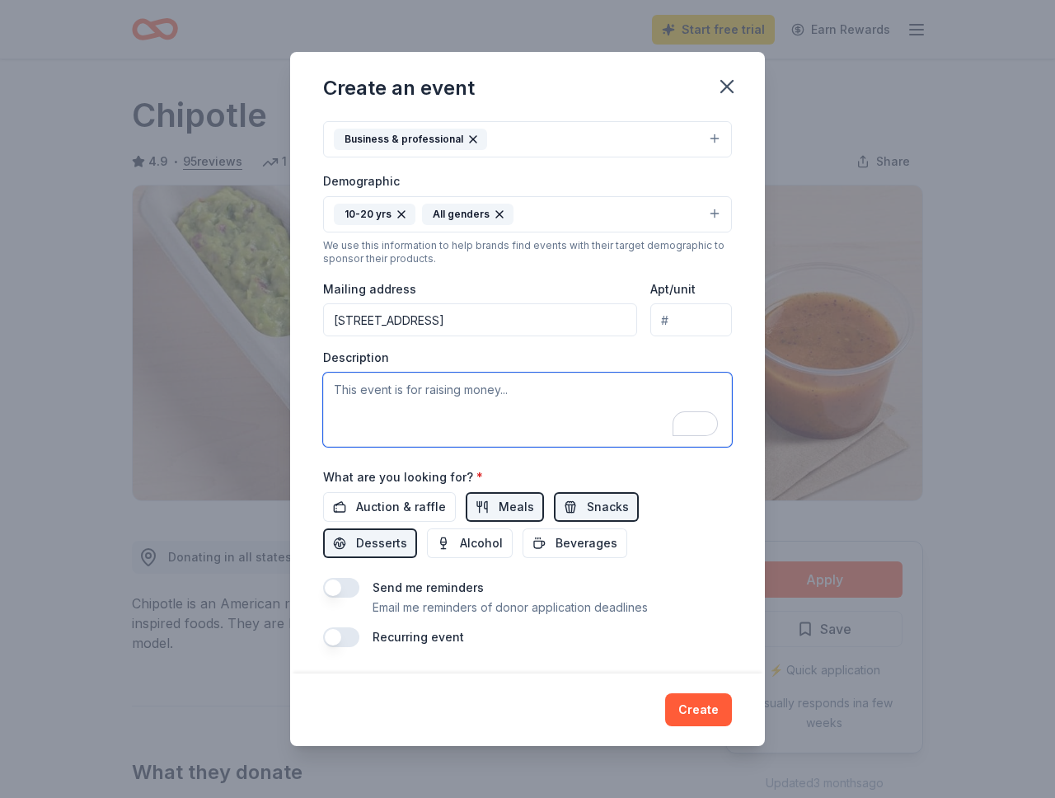
click at [486, 396] on textarea "To enrich screen reader interactions, please activate Accessibility in Grammarl…" at bounding box center [527, 409] width 409 height 74
paste textarea "Merge Night is one of Encounter [DEMOGRAPHIC_DATA]’s biggest youth and young ad…"
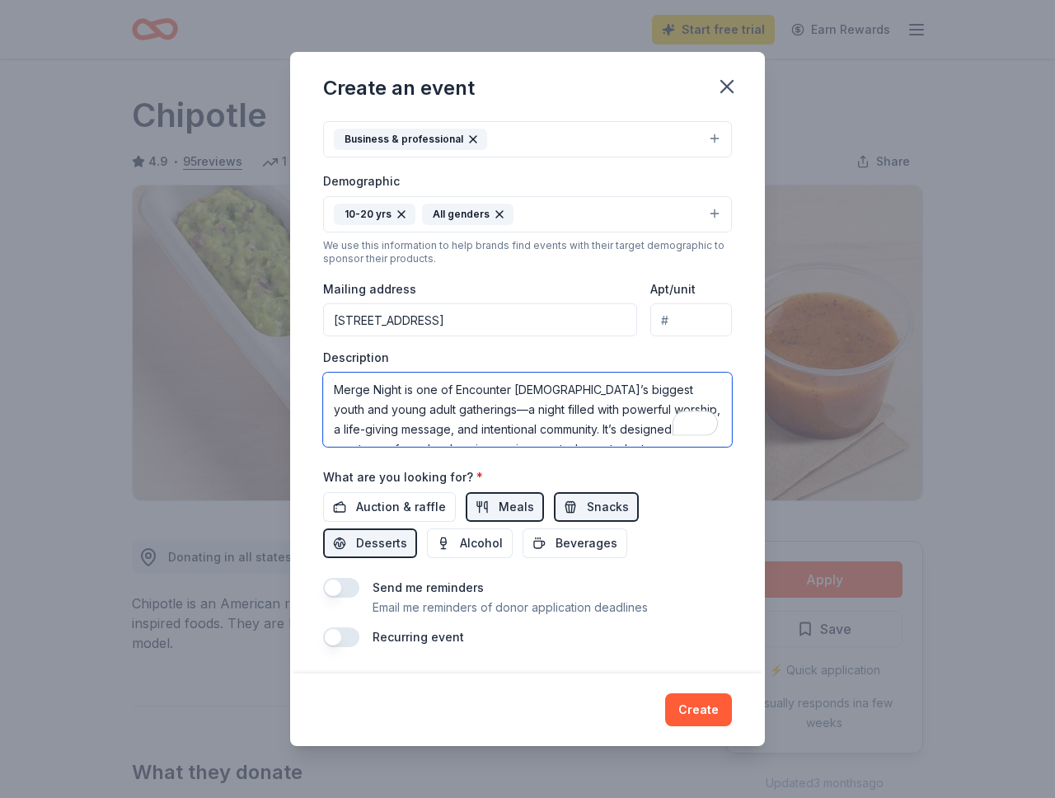
scroll to position [0, 0]
click at [358, 388] on textarea "Merge Night is one of Encounter [DEMOGRAPHIC_DATA]’s biggest youth and young ad…" at bounding box center [527, 409] width 409 height 74
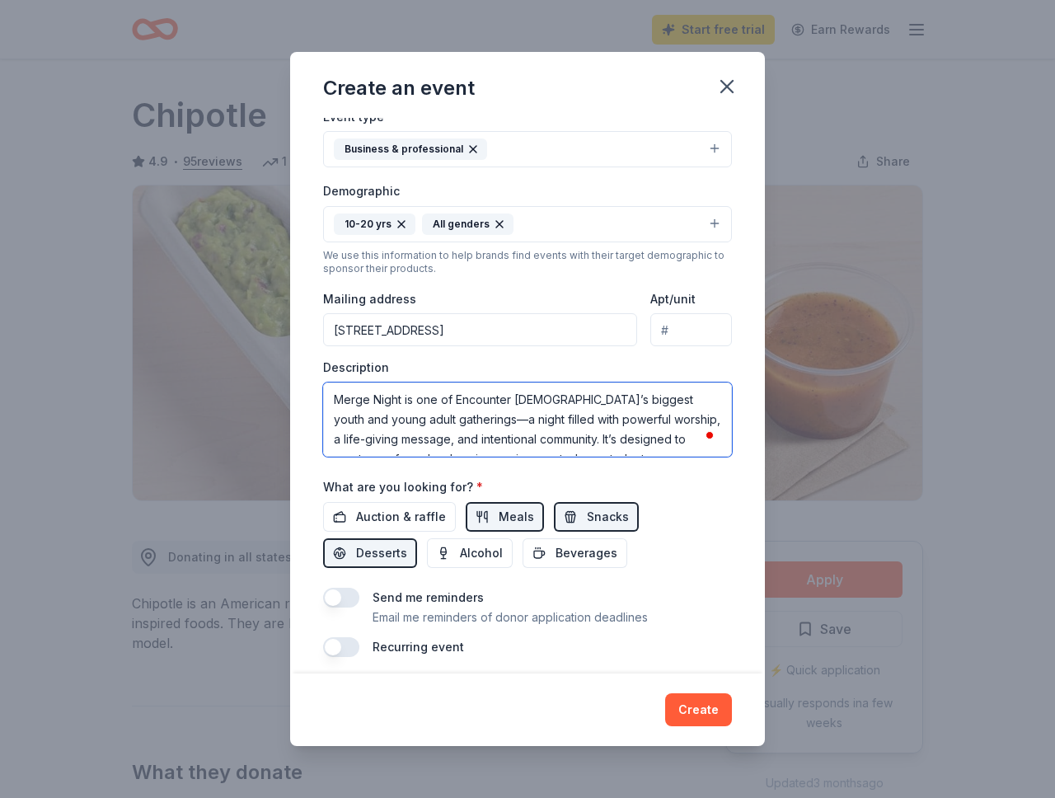
scroll to position [236, 0]
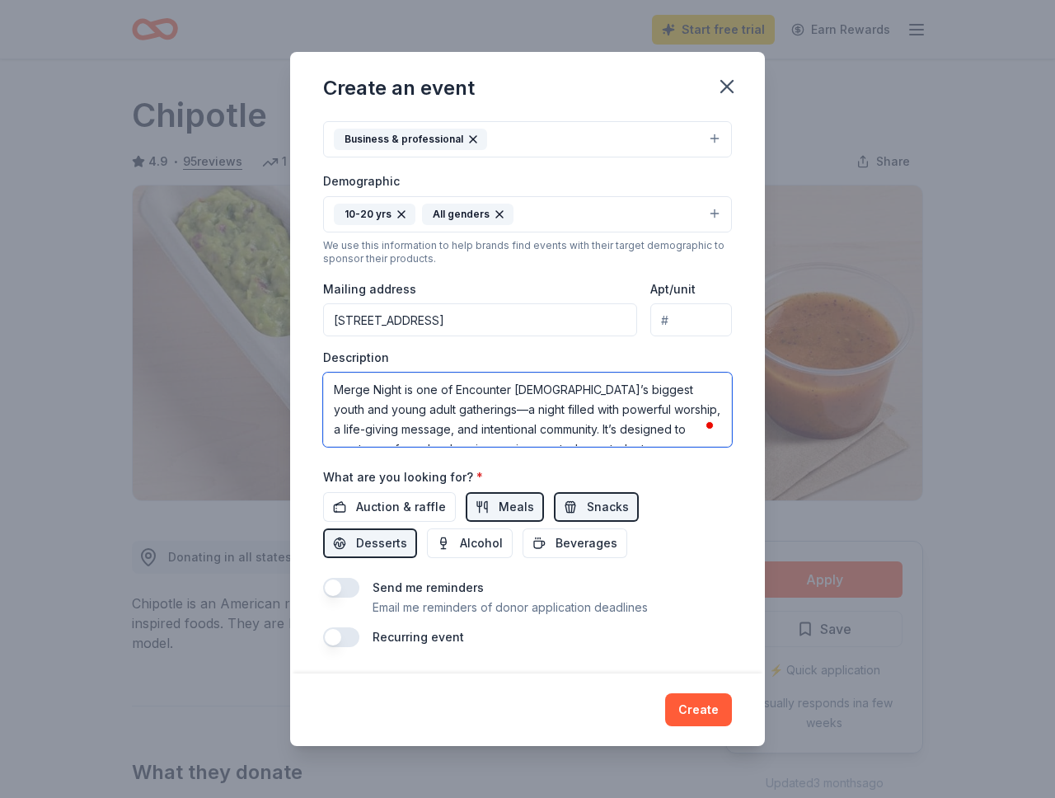
click at [424, 392] on textarea "Merge Night is one of Encounter [DEMOGRAPHIC_DATA]’s biggest youth and young ad…" at bounding box center [527, 409] width 409 height 74
click at [430, 413] on textarea "Merge Night is one of Encounter [DEMOGRAPHIC_DATA]’s biggest youth and young ad…" at bounding box center [527, 409] width 409 height 74
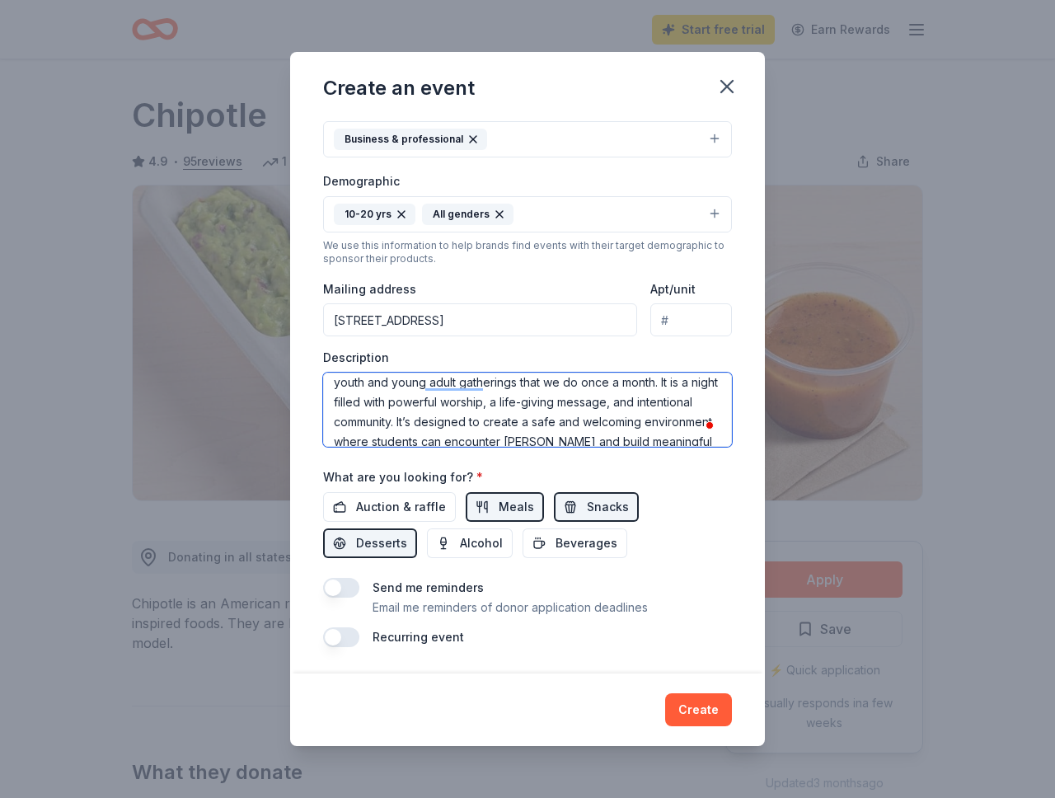
scroll to position [0, 0]
click at [464, 400] on textarea "Merge Night is one of Encounter [DEMOGRAPHIC_DATA]’s biggest youth and young ad…" at bounding box center [527, 409] width 409 height 74
click at [703, 400] on textarea "Merge Night is one of Encounter [DEMOGRAPHIC_DATA]’s biggest youth and young ad…" at bounding box center [527, 409] width 409 height 74
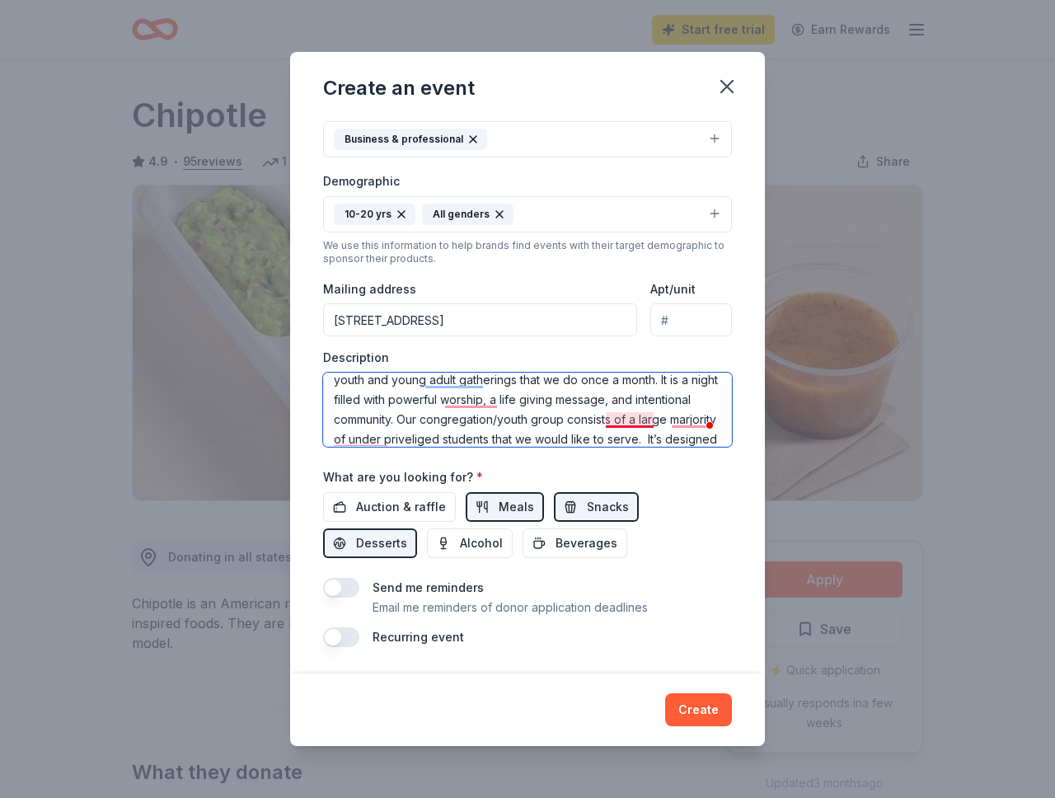
scroll to position [63, 0]
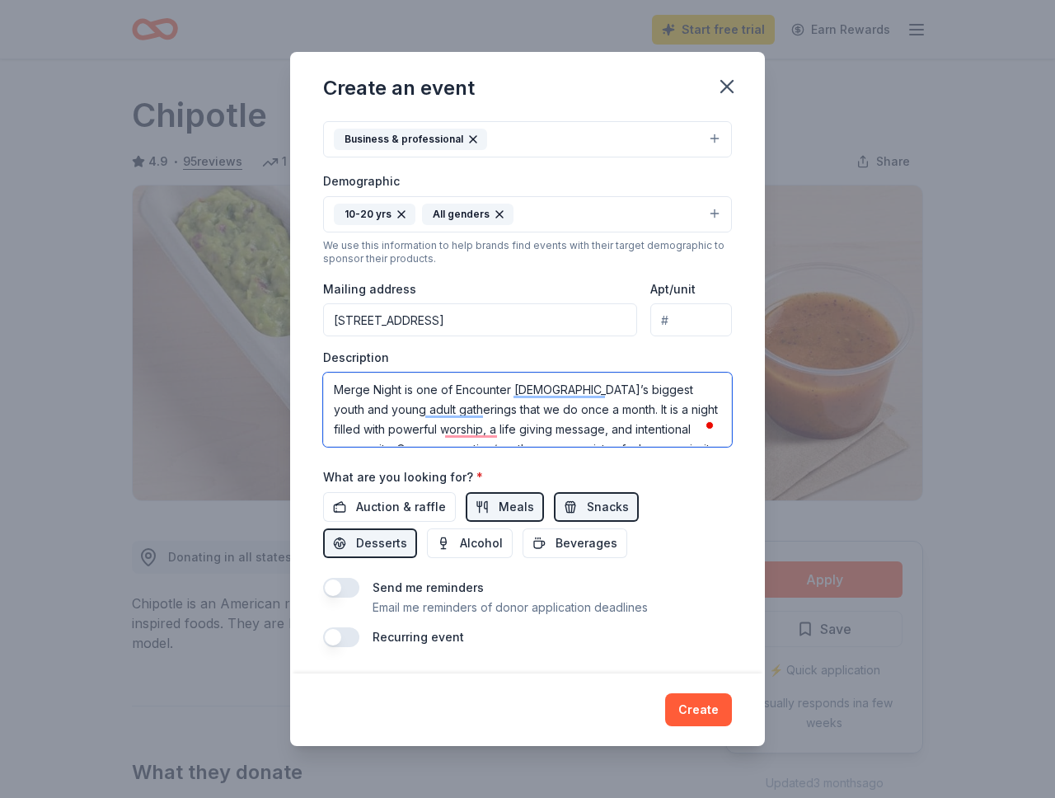
drag, startPoint x: 593, startPoint y: 384, endPoint x: 603, endPoint y: 421, distance: 38.4
click at [604, 421] on textarea "Merge Night is one of Encounter [DEMOGRAPHIC_DATA]’s biggest youth and young ad…" at bounding box center [527, 409] width 409 height 74
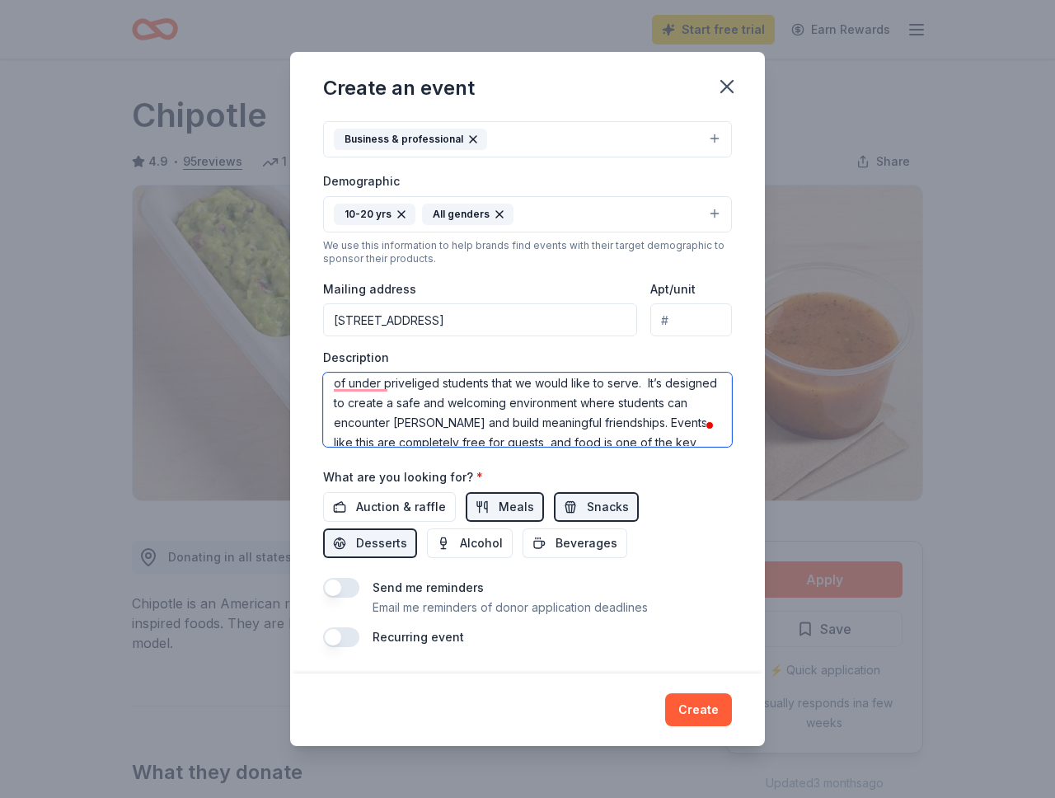
click at [607, 387] on textarea "Merge Night is one of Encounter [DEMOGRAPHIC_DATA]’s biggest youth and young ad…" at bounding box center [527, 409] width 409 height 74
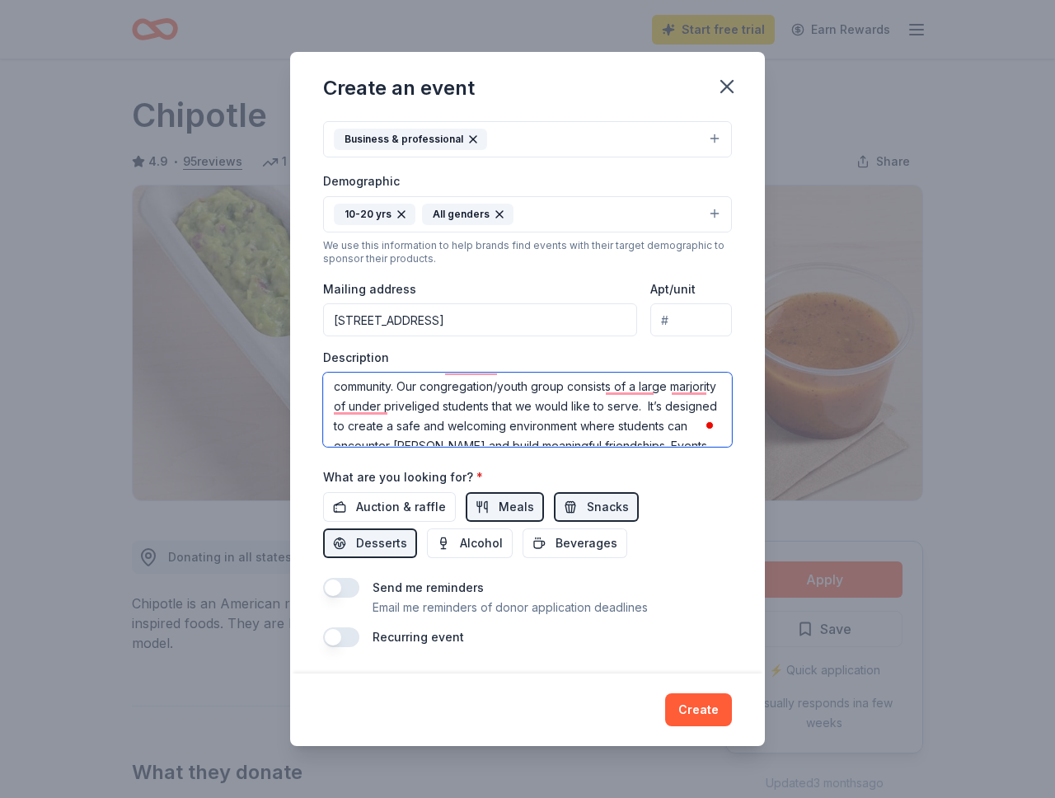
drag, startPoint x: 616, startPoint y: 385, endPoint x: 595, endPoint y: 408, distance: 30.9
click at [595, 408] on textarea "Merge Night is one of Encounter [DEMOGRAPHIC_DATA]’s biggest youth and young ad…" at bounding box center [527, 409] width 409 height 74
click at [345, 412] on textarea "Merge Night is one of Encounter [DEMOGRAPHIC_DATA]’s biggest youth and young ad…" at bounding box center [527, 409] width 409 height 74
click at [625, 391] on textarea "Merge Night is one of Encounter [DEMOGRAPHIC_DATA]’s biggest youth and young ad…" at bounding box center [527, 409] width 409 height 74
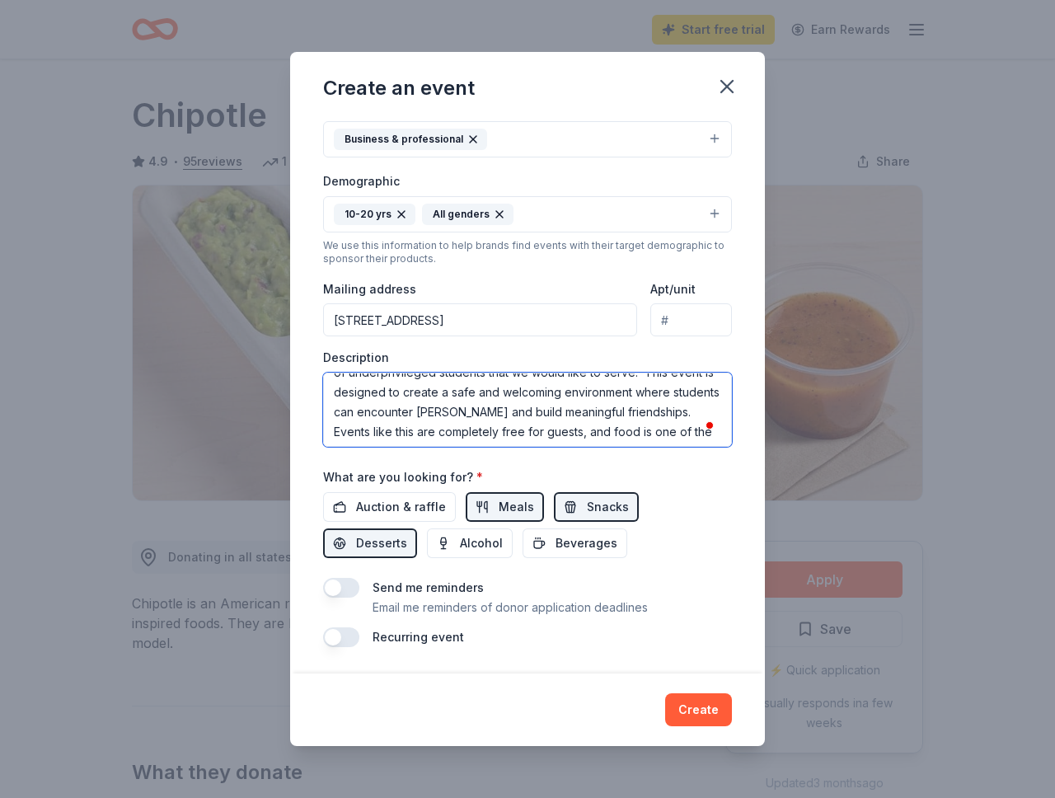
drag, startPoint x: 419, startPoint y: 411, endPoint x: 447, endPoint y: 411, distance: 28.0
click at [447, 411] on textarea "Merge Night is one of Encounter [DEMOGRAPHIC_DATA]’s biggest youth and young ad…" at bounding box center [527, 409] width 409 height 74
click at [417, 413] on textarea "Merge Night is one of Encounter [DEMOGRAPHIC_DATA]’s biggest youth and young ad…" at bounding box center [527, 409] width 409 height 74
drag, startPoint x: 354, startPoint y: 414, endPoint x: 421, endPoint y: 415, distance: 66.8
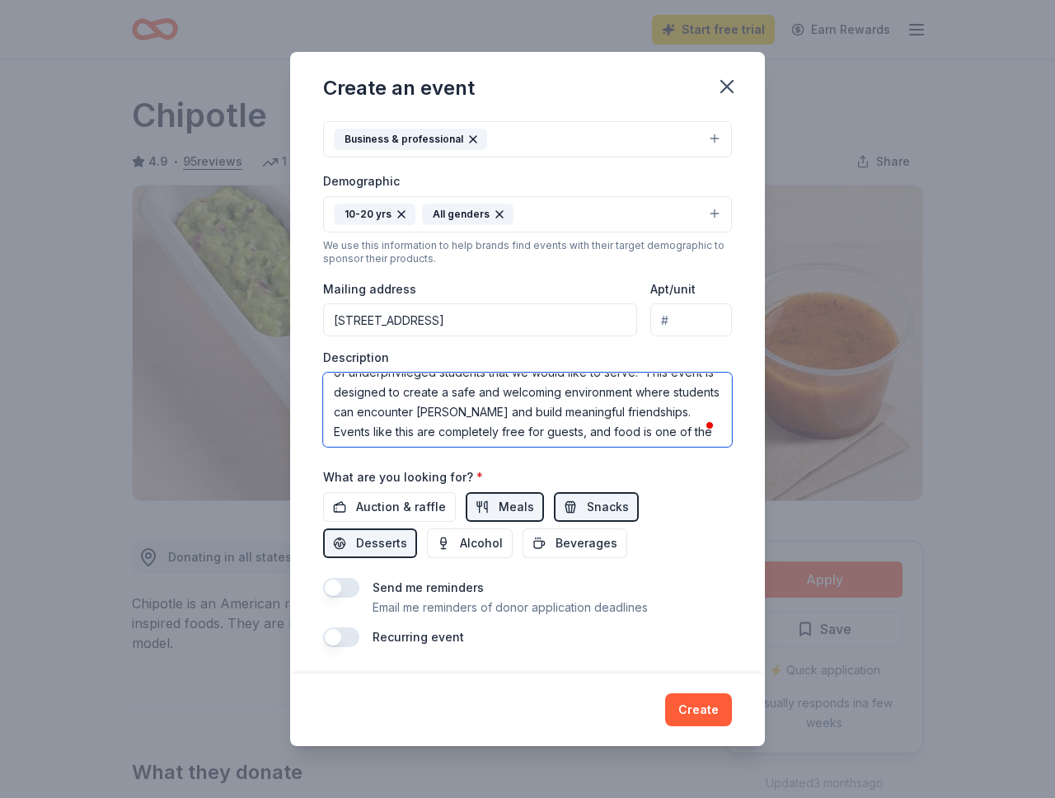
click at [420, 415] on textarea "Merge Night is one of Encounter [DEMOGRAPHIC_DATA]’s biggest youth and young ad…" at bounding box center [527, 409] width 409 height 74
click at [441, 414] on textarea "Merge Night is one of Encounter [DEMOGRAPHIC_DATA]’s biggest youth and young ad…" at bounding box center [527, 409] width 409 height 74
drag, startPoint x: 447, startPoint y: 414, endPoint x: 329, endPoint y: 418, distance: 117.9
click at [329, 418] on div "Event name * Merge Night 11 /100 Event website [DOMAIN_NAME] Attendance * 50 Da…" at bounding box center [527, 395] width 475 height 555
type textarea "Merge Night is one of Encounter [DEMOGRAPHIC_DATA]’s biggest youth and young ad…"
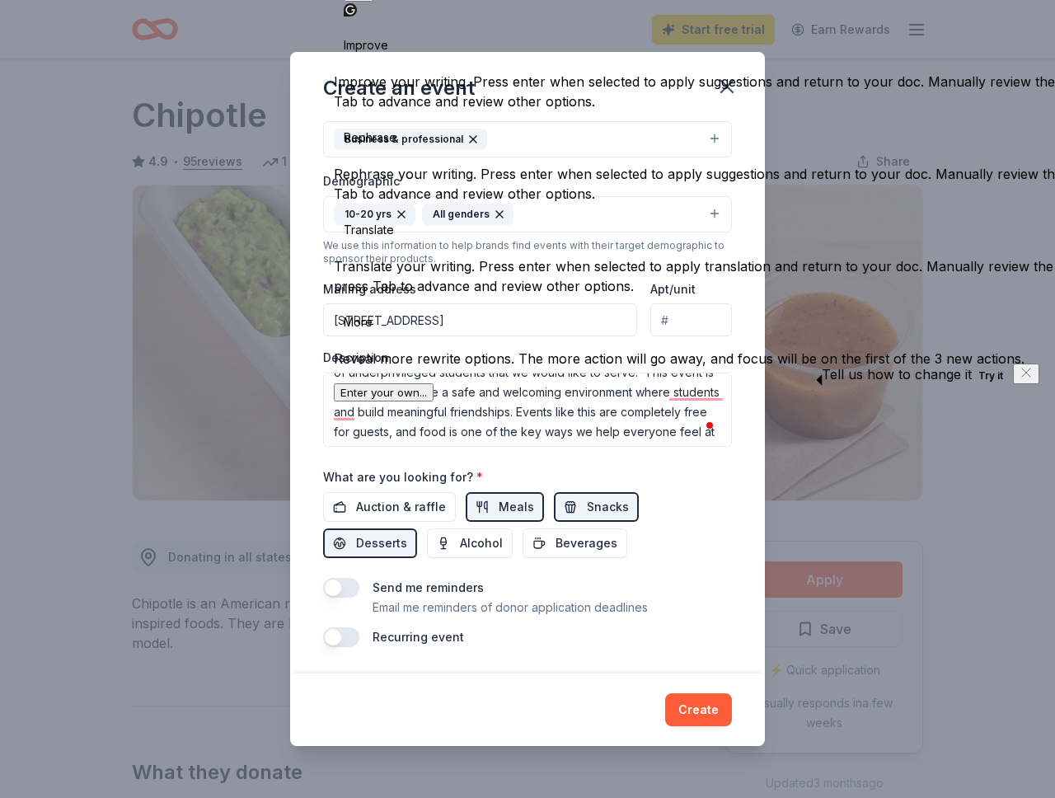
click button "Try it" at bounding box center [990, 376] width 38 height 20
click at [376, 414] on textarea "Merge Night is one of Encounter [DEMOGRAPHIC_DATA]’s biggest youth and young ad…" at bounding box center [527, 409] width 409 height 74
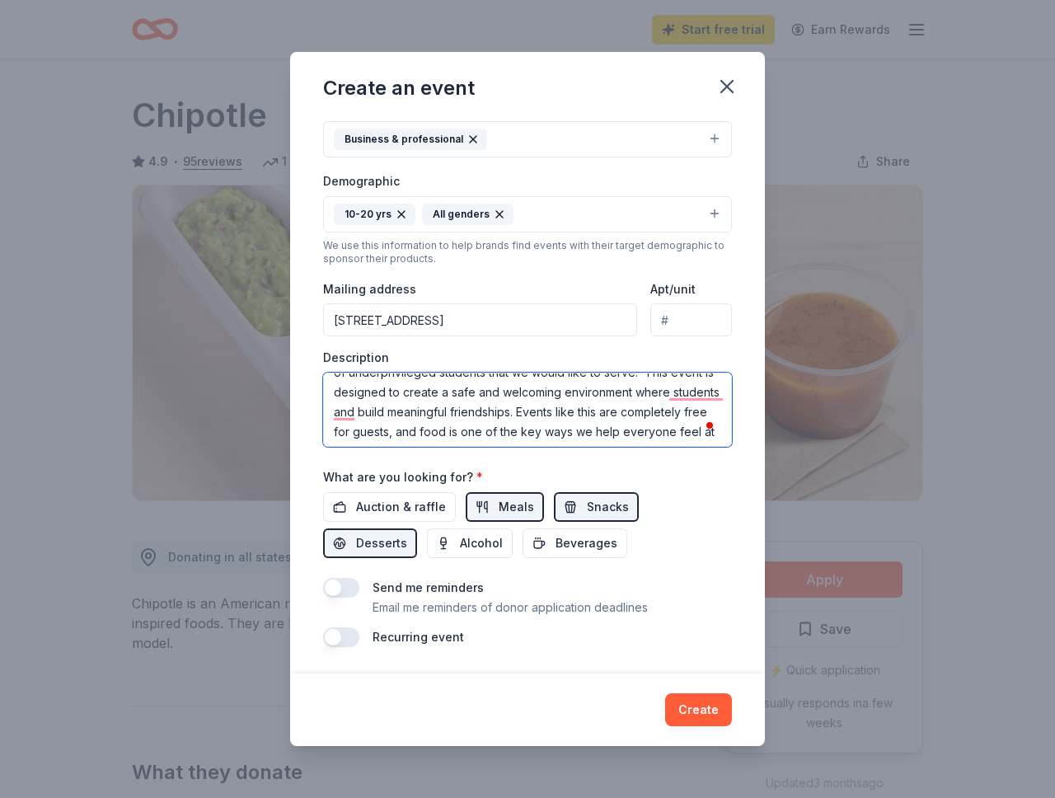
drag, startPoint x: 355, startPoint y: 412, endPoint x: 328, endPoint y: 412, distance: 27.2
click at [328, 412] on textarea "Merge Night is one of Encounter [DEMOGRAPHIC_DATA]’s biggest youth and young ad…" at bounding box center [527, 409] width 409 height 74
click at [337, 413] on textarea "Merge Night is one of Encounter [DEMOGRAPHIC_DATA]’s biggest youth and young ad…" at bounding box center [527, 409] width 409 height 74
drag, startPoint x: 474, startPoint y: 416, endPoint x: 628, endPoint y: 419, distance: 154.1
click at [628, 419] on textarea "Merge Night is one of Encounter [DEMOGRAPHIC_DATA]’s biggest youth and young ad…" at bounding box center [527, 409] width 409 height 74
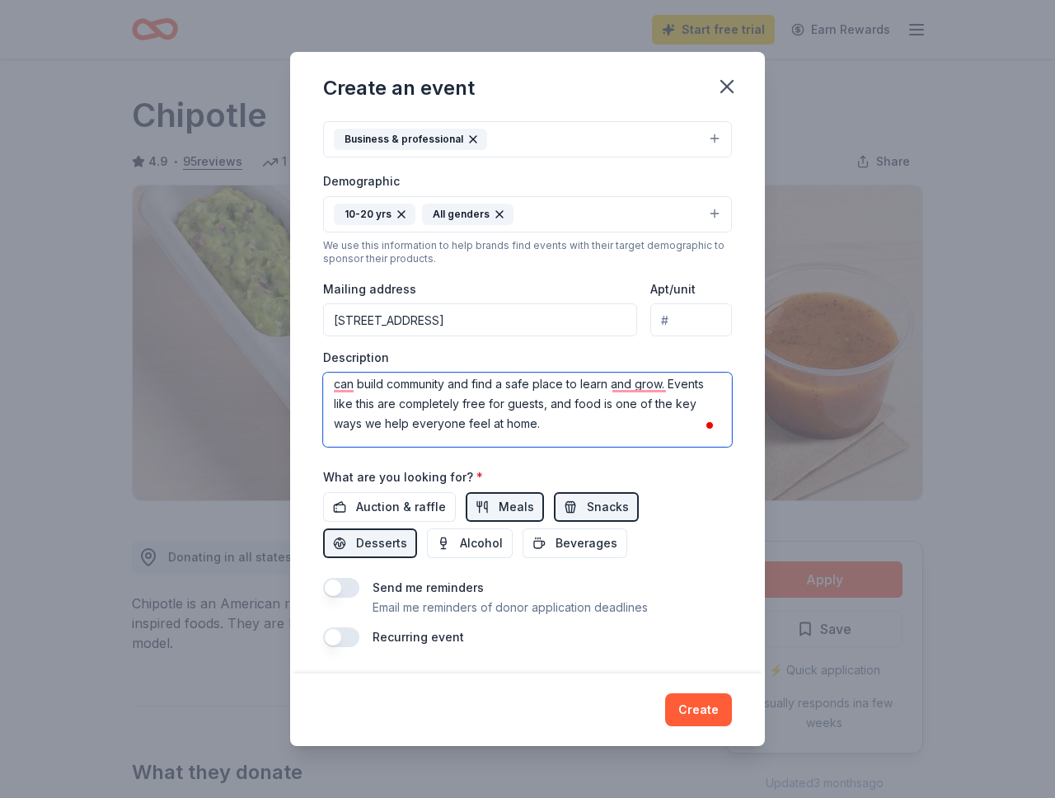
click at [574, 412] on textarea "Merge Night is one of Encounter [DEMOGRAPHIC_DATA]’s biggest youth and young ad…" at bounding box center [527, 409] width 409 height 74
click at [548, 423] on textarea "Merge Night is one of Encounter [DEMOGRAPHIC_DATA]’s biggest youth and young ad…" at bounding box center [527, 409] width 409 height 74
click at [544, 421] on textarea "Merge Night is one of Encounter [DEMOGRAPHIC_DATA]’s biggest youth and young ad…" at bounding box center [527, 409] width 409 height 74
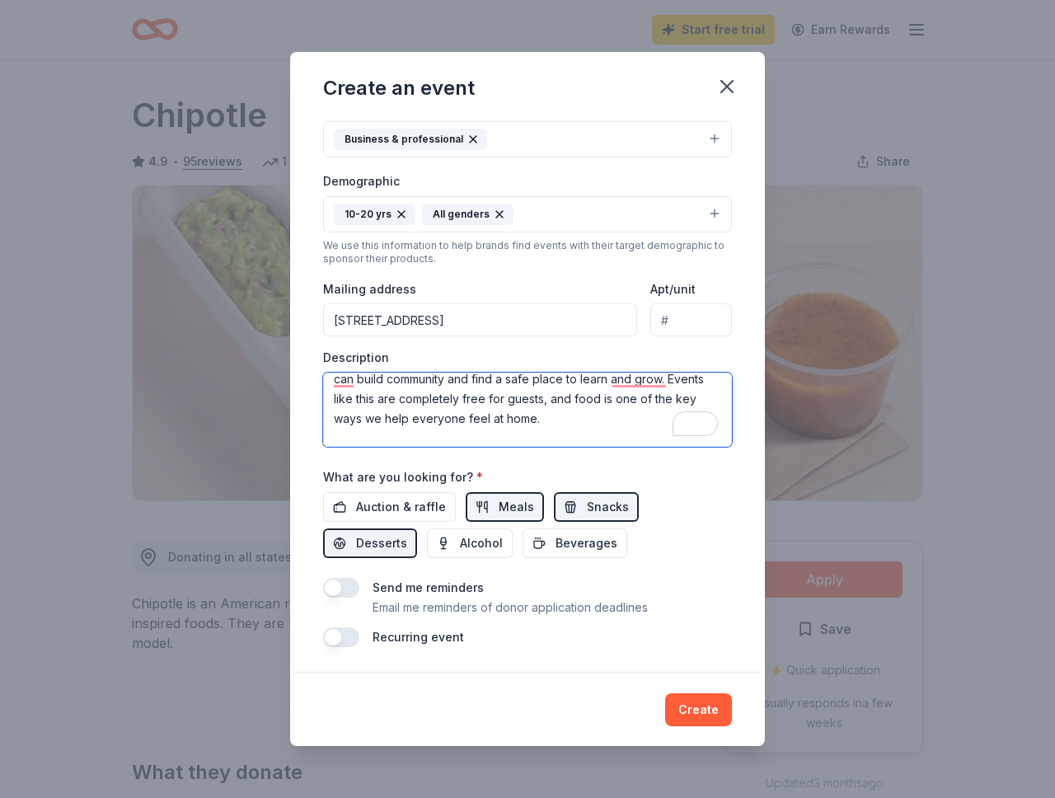
click at [595, 398] on textarea "Merge Night is one of Encounter [DEMOGRAPHIC_DATA]’s biggest youth and young ad…" at bounding box center [527, 409] width 409 height 74
drag, startPoint x: 648, startPoint y: 420, endPoint x: 465, endPoint y: 419, distance: 183.8
click at [465, 419] on textarea "Merge Night is one of Encounter [DEMOGRAPHIC_DATA]’s biggest youth and young ad…" at bounding box center [527, 409] width 409 height 74
click at [657, 403] on textarea "Merge Night is one of Encounter [DEMOGRAPHIC_DATA]’s biggest youth and young ad…" at bounding box center [527, 409] width 409 height 74
click at [650, 383] on textarea "Merge Night is one of Encounter [DEMOGRAPHIC_DATA]’s biggest youth and young ad…" at bounding box center [527, 409] width 409 height 74
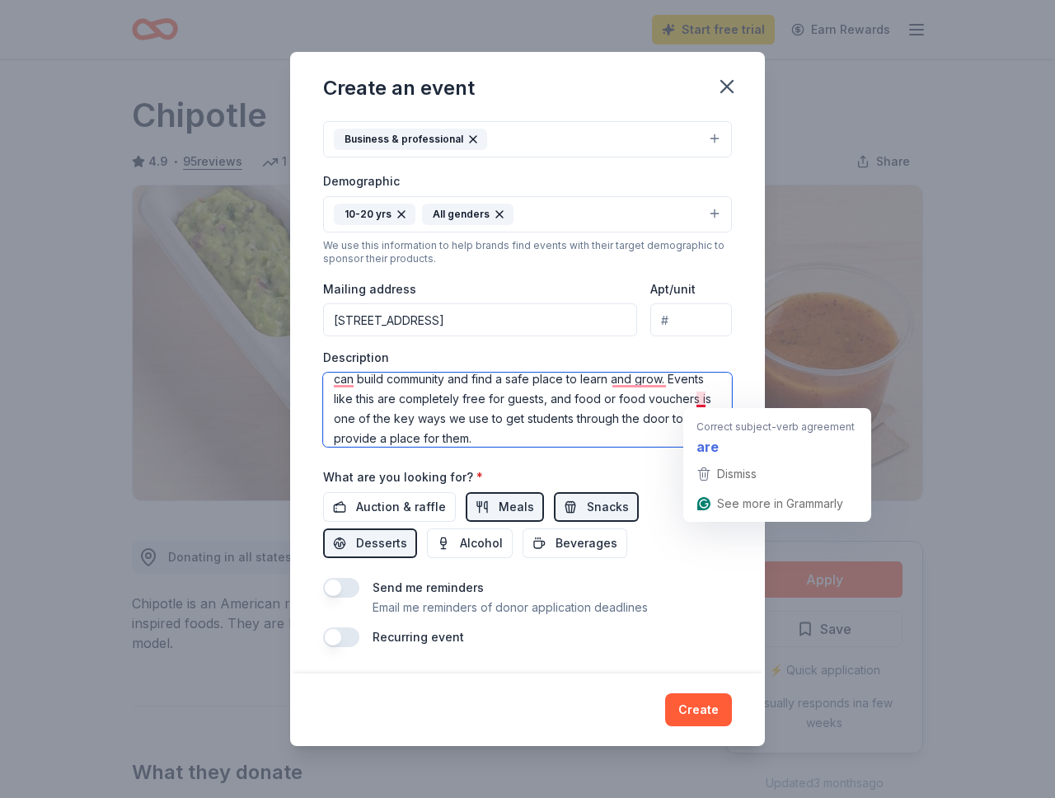
click at [699, 399] on textarea "Merge Night is one of Encounter [DEMOGRAPHIC_DATA]’s biggest youth and young ad…" at bounding box center [527, 409] width 409 height 74
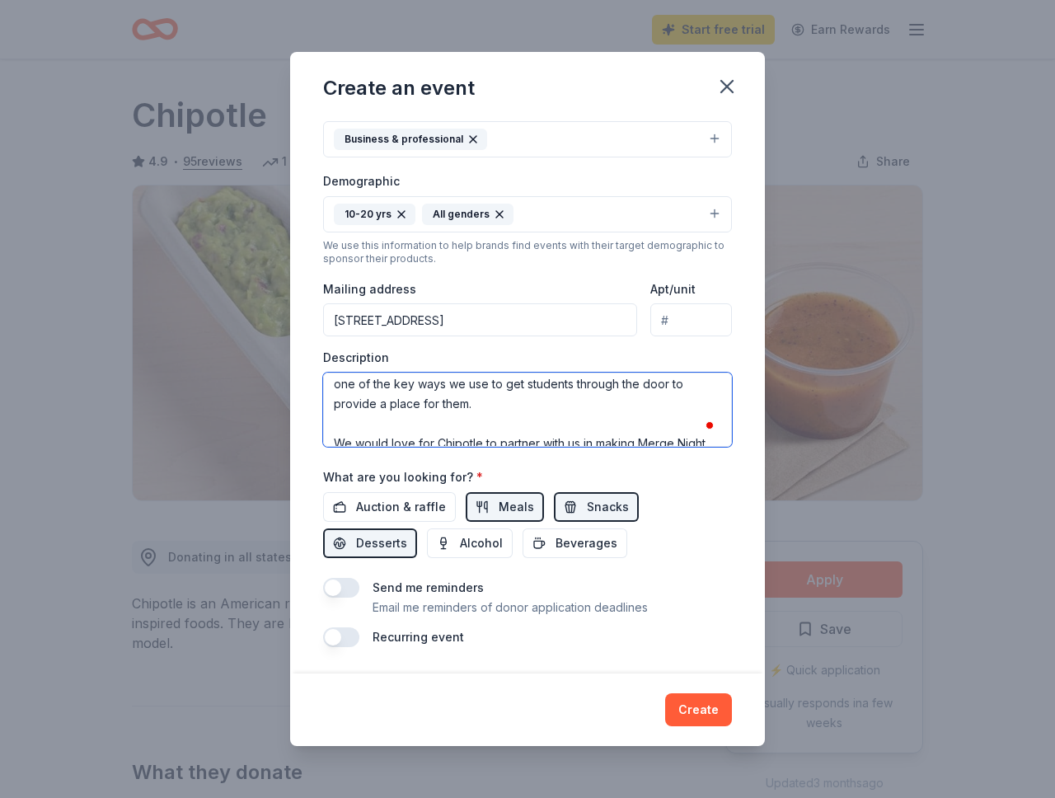
click at [525, 405] on textarea "Merge Night is one of Encounter [DEMOGRAPHIC_DATA]’s biggest youth and young ad…" at bounding box center [527, 409] width 409 height 74
click at [386, 408] on textarea "Merge Night is one of Encounter [DEMOGRAPHIC_DATA]’s biggest youth and young ad…" at bounding box center [527, 409] width 409 height 74
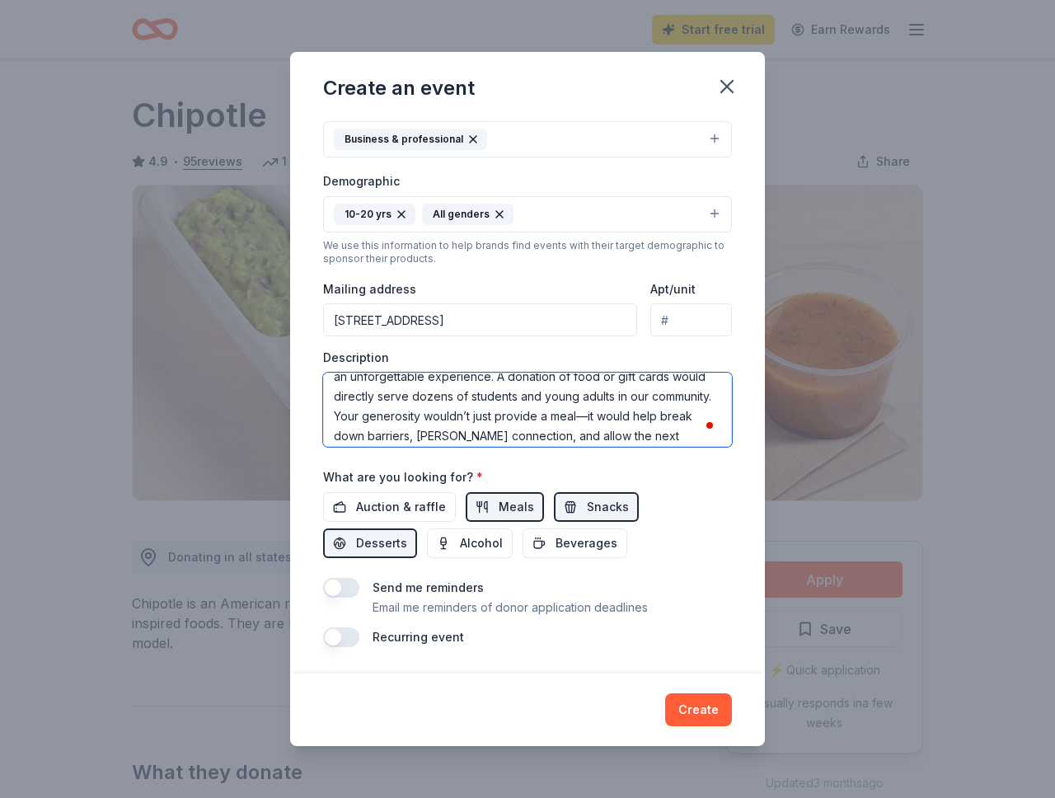
click at [583, 419] on textarea "Merge Night is one of Encounter [DEMOGRAPHIC_DATA]’s biggest youth and young ad…" at bounding box center [527, 409] width 409 height 74
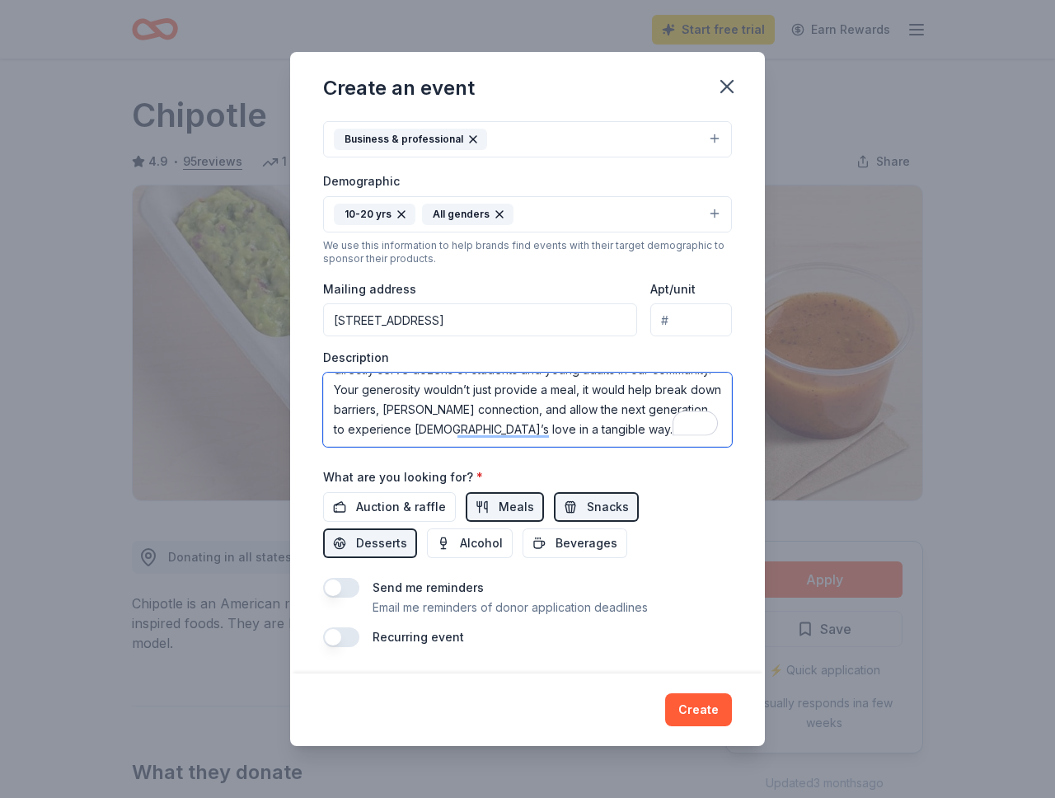
click at [586, 435] on textarea "Merge Night is one of Encounter [DEMOGRAPHIC_DATA]’s biggest youth and young ad…" at bounding box center [527, 409] width 409 height 74
click at [383, 409] on textarea "Merge Night is one of Encounter [DEMOGRAPHIC_DATA]’s biggest youth and young ad…" at bounding box center [527, 409] width 409 height 74
click at [518, 407] on textarea "Merge Night is one of Encounter [DEMOGRAPHIC_DATA]’s biggest youth and young ad…" at bounding box center [527, 409] width 409 height 74
drag, startPoint x: 588, startPoint y: 426, endPoint x: 312, endPoint y: 424, distance: 275.2
click at [312, 424] on div "Event name * Merge Night 11 /100 Event website [DOMAIN_NAME] Attendance * 50 Da…" at bounding box center [527, 395] width 475 height 555
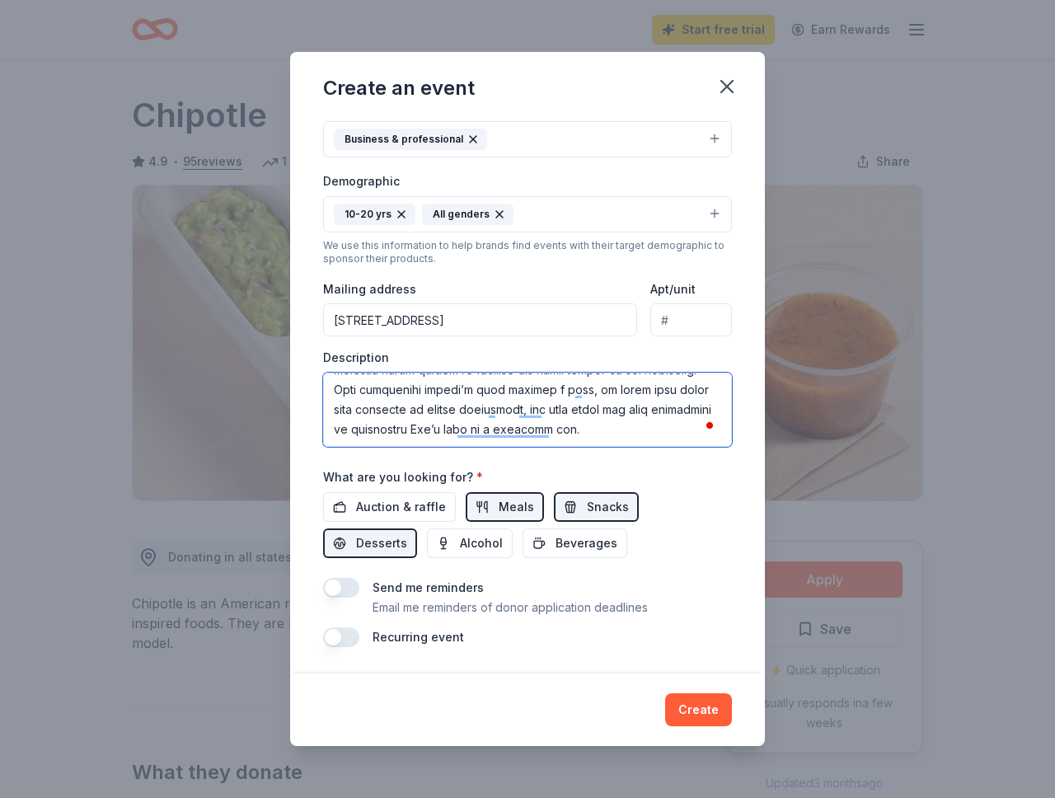
click at [567, 435] on textarea "To enrich screen reader interactions, please activate Accessibility in Grammarl…" at bounding box center [527, 409] width 409 height 74
drag, startPoint x: 578, startPoint y: 433, endPoint x: 441, endPoint y: 444, distance: 138.1
click at [443, 444] on textarea "To enrich screen reader interactions, please activate Accessibility in Grammarl…" at bounding box center [527, 409] width 409 height 74
drag, startPoint x: 429, startPoint y: 433, endPoint x: 399, endPoint y: 433, distance: 30.5
click at [399, 433] on textarea "To enrich screen reader interactions, please activate Accessibility in Grammarl…" at bounding box center [527, 409] width 409 height 74
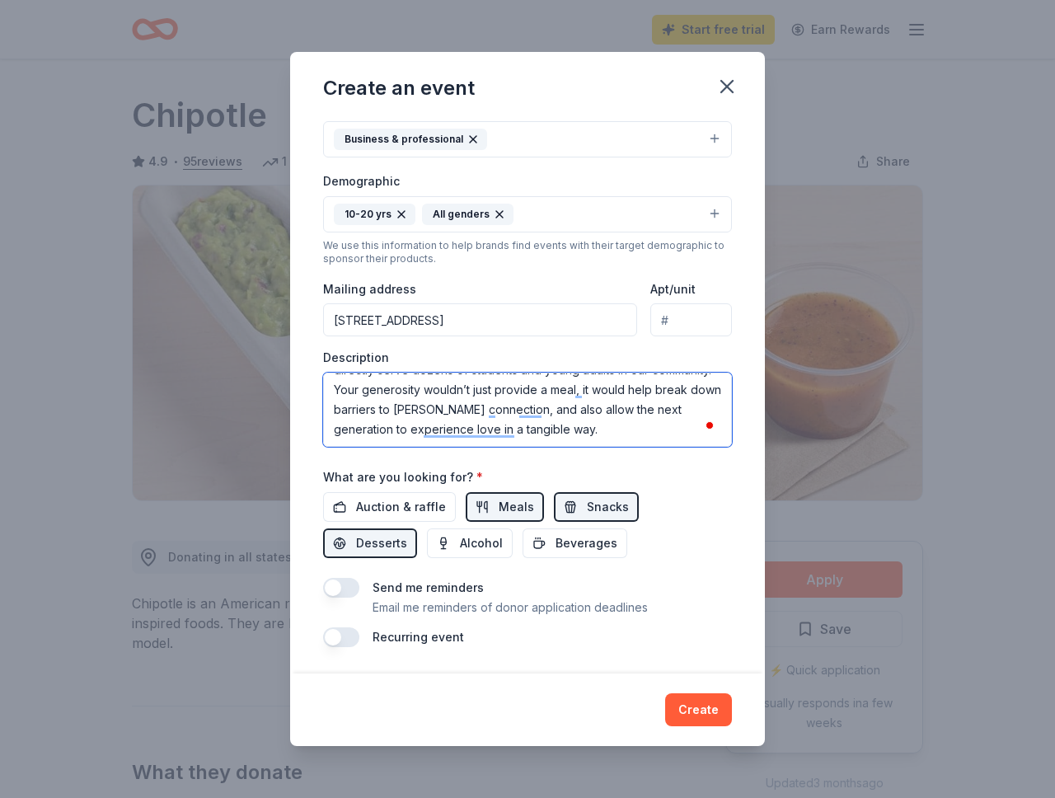
click at [586, 422] on textarea "Merge Night is one of Encounter [DEMOGRAPHIC_DATA]’s biggest youth and young ad…" at bounding box center [527, 409] width 409 height 74
click at [345, 641] on button "button" at bounding box center [341, 637] width 36 height 20
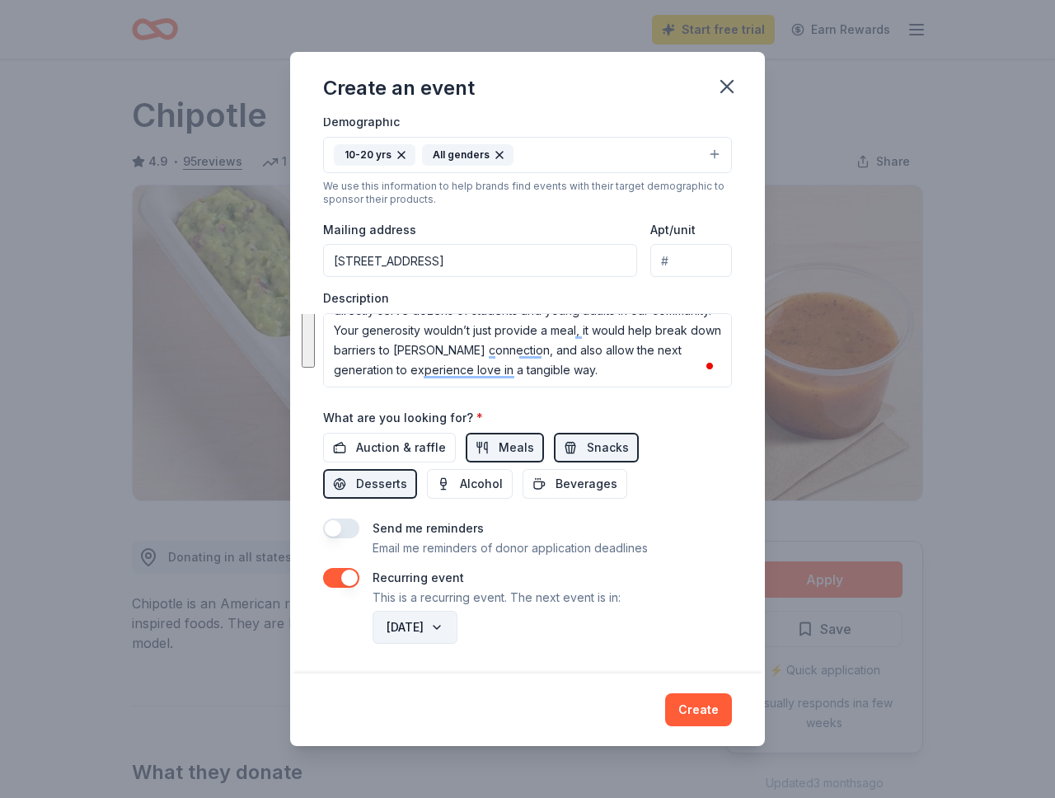
click at [457, 620] on button "[DATE]" at bounding box center [414, 627] width 85 height 33
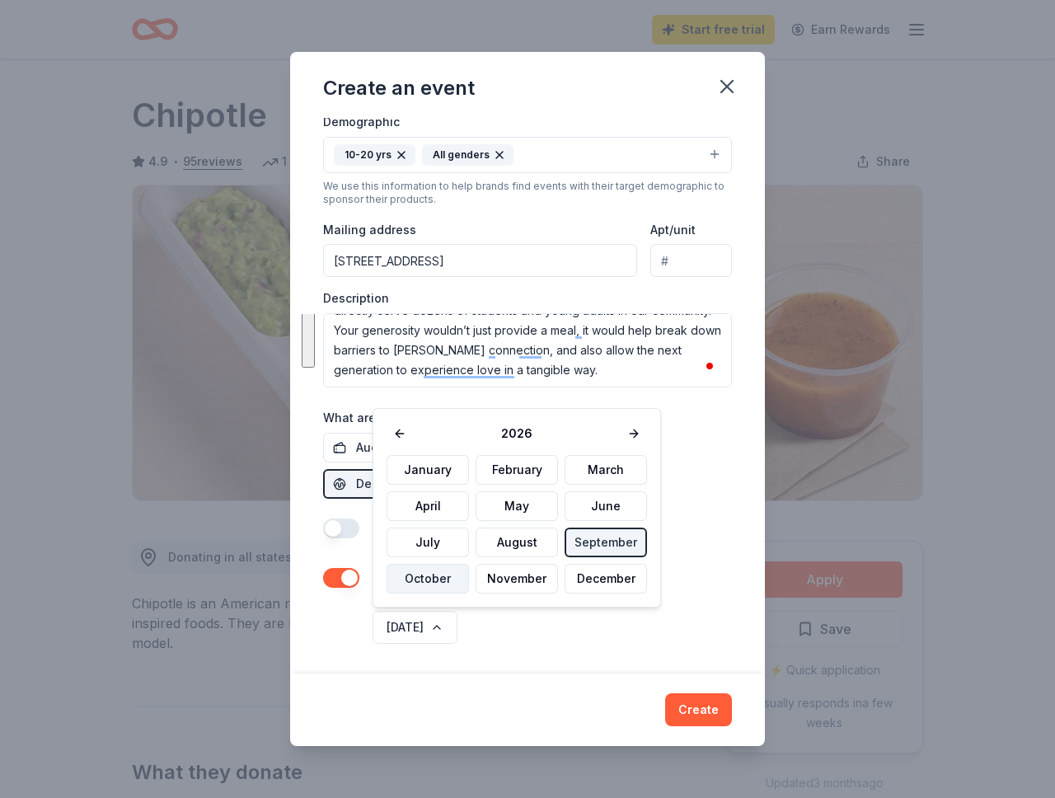
click at [444, 574] on button "October" at bounding box center [427, 579] width 82 height 30
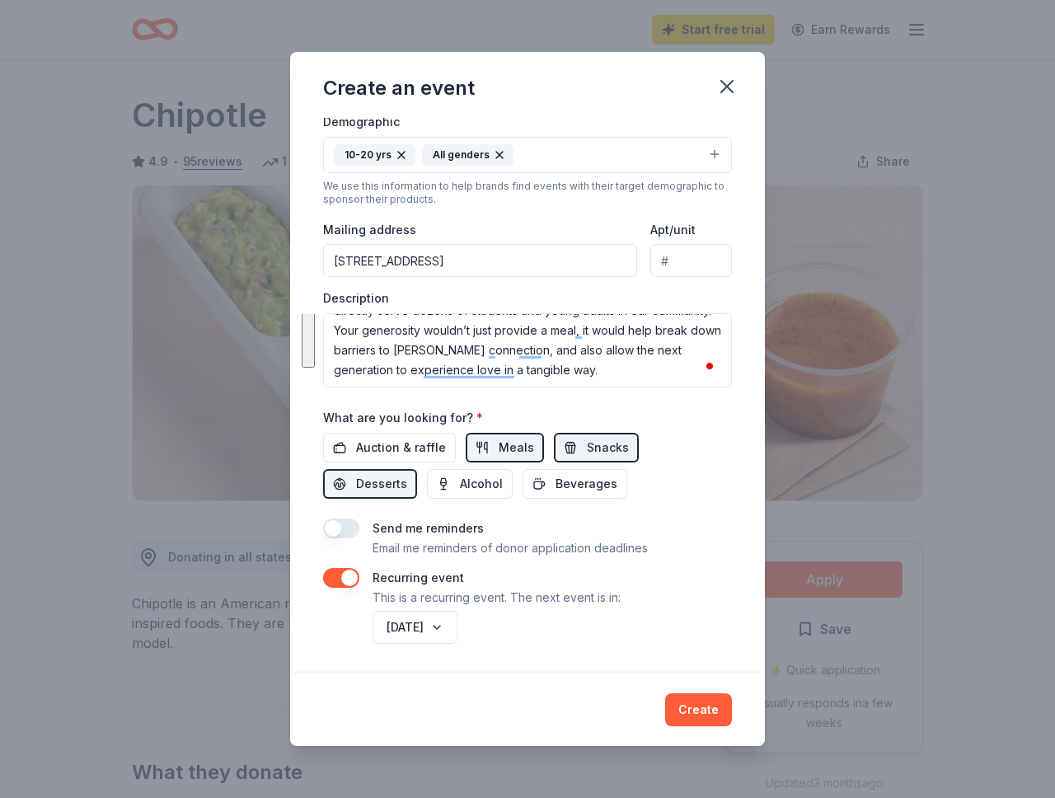
click at [559, 612] on div "[DATE]" at bounding box center [550, 627] width 363 height 40
drag, startPoint x: 699, startPoint y: 714, endPoint x: 659, endPoint y: 388, distance: 327.9
click at [659, 388] on div "Create an event Event name * Merge Night 11 /100 Event website [DOMAIN_NAME] At…" at bounding box center [527, 399] width 475 height 694
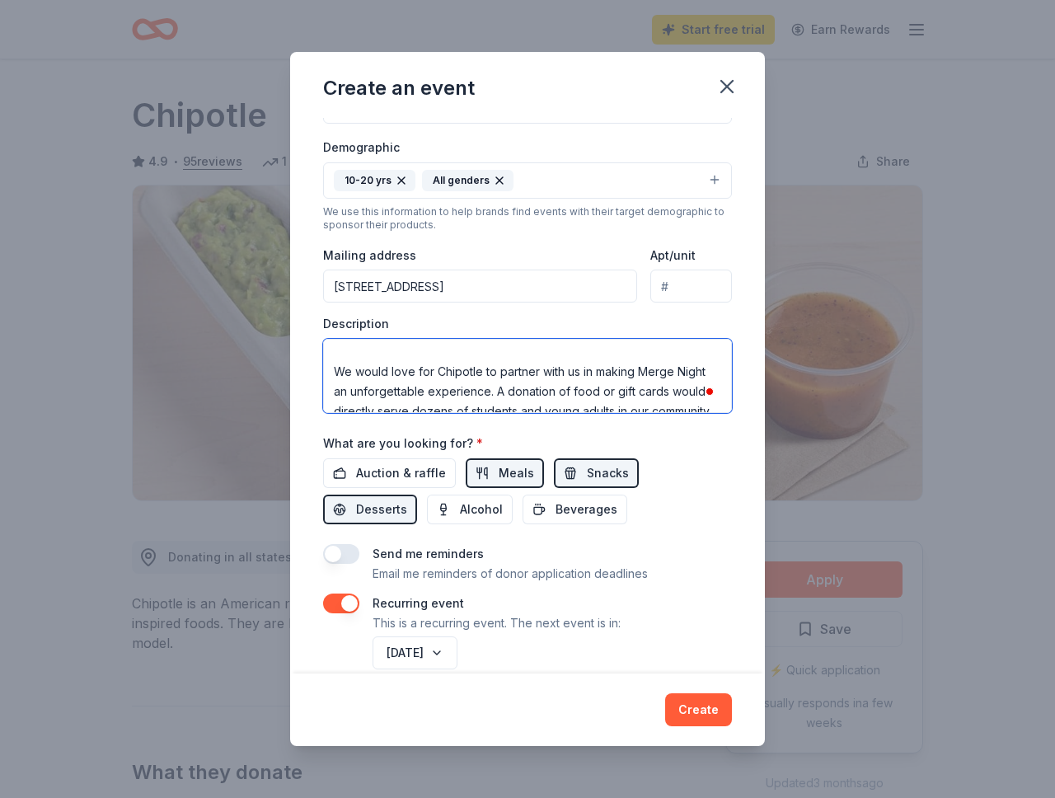
drag, startPoint x: 480, startPoint y: 375, endPoint x: 415, endPoint y: 379, distance: 65.2
click at [415, 379] on textarea "Merge Night is one of Encounter [DEMOGRAPHIC_DATA]’s biggest youth and young ad…" at bounding box center [527, 376] width 409 height 74
click at [542, 373] on textarea "Merge Night is one of Encounter [DEMOGRAPHIC_DATA]’s biggest youth and young ad…" at bounding box center [527, 376] width 409 height 74
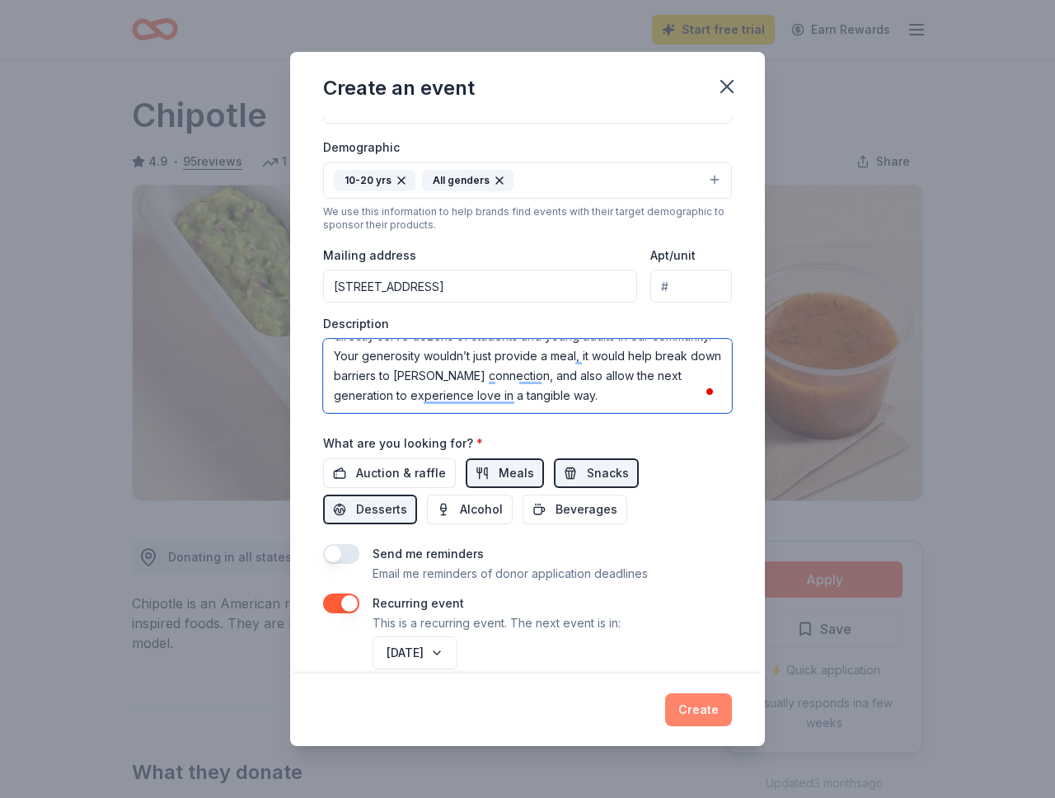
type textarea "Merge Night is one of Encounter [DEMOGRAPHIC_DATA]’s biggest youth and young ad…"
drag, startPoint x: 703, startPoint y: 703, endPoint x: 626, endPoint y: 337, distance: 373.8
click at [626, 336] on div "Create an event Event name * Merge Night 11 /100 Event website [DOMAIN_NAME] At…" at bounding box center [527, 399] width 475 height 694
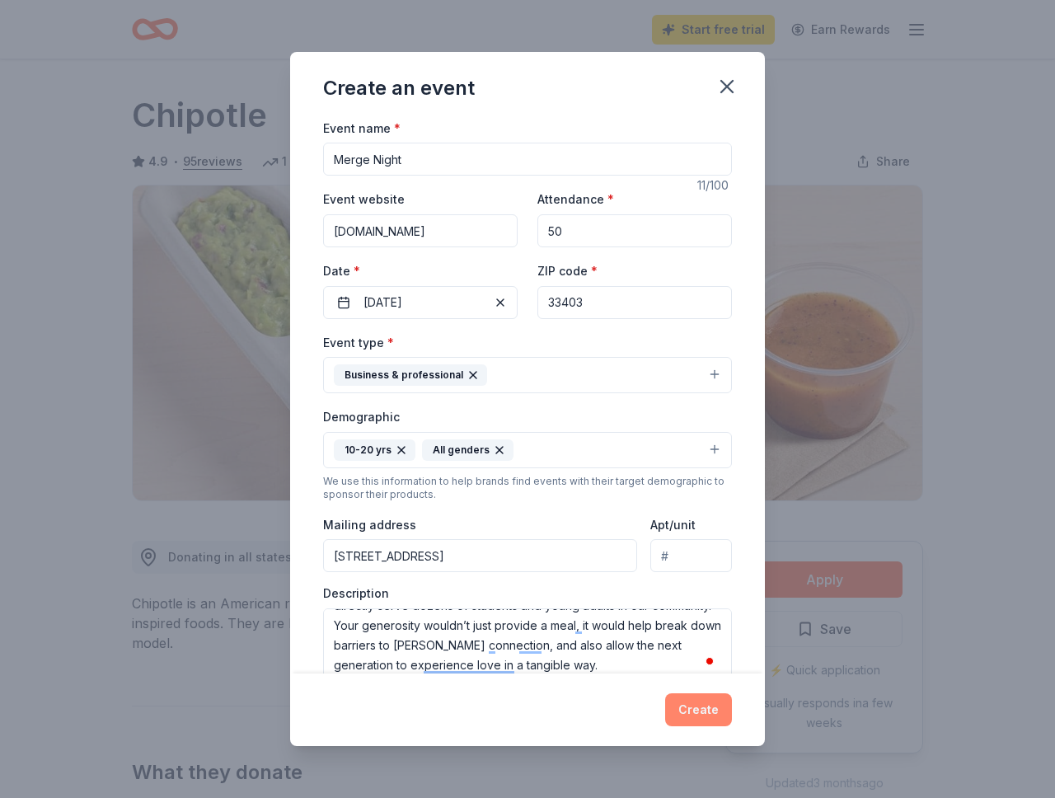
click at [696, 710] on button "Create" at bounding box center [698, 709] width 67 height 33
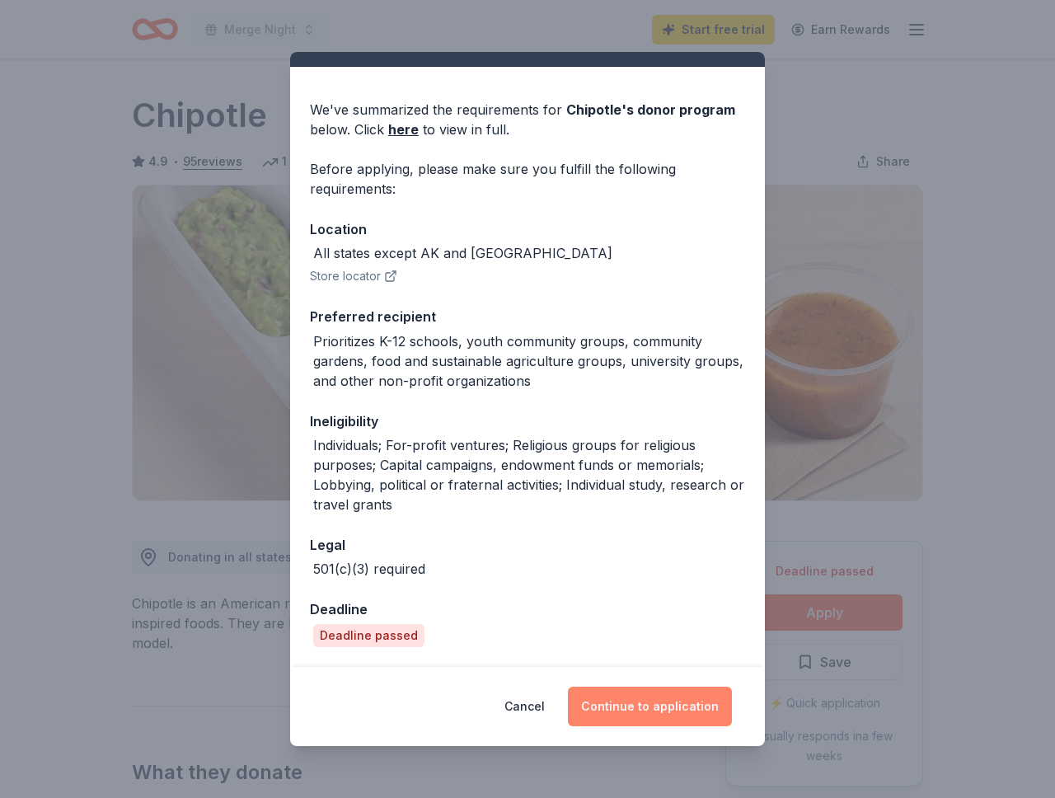
click at [646, 704] on button "Continue to application" at bounding box center [650, 706] width 164 height 40
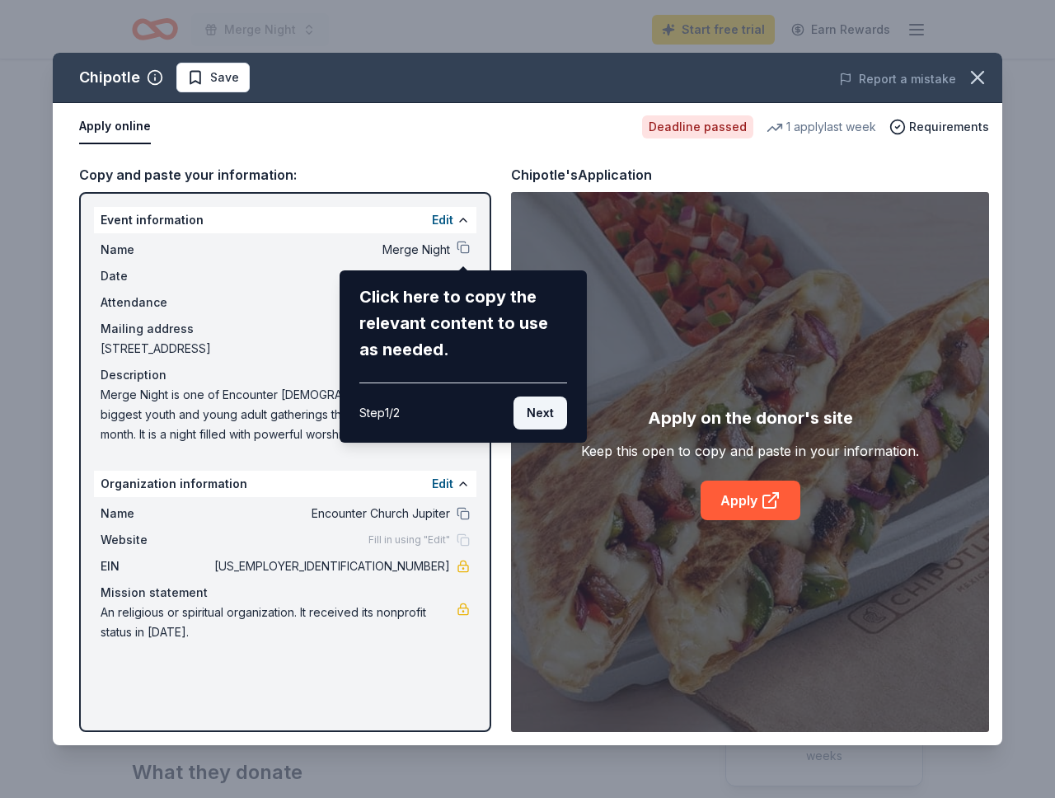
click at [547, 419] on button "Next" at bounding box center [540, 412] width 54 height 33
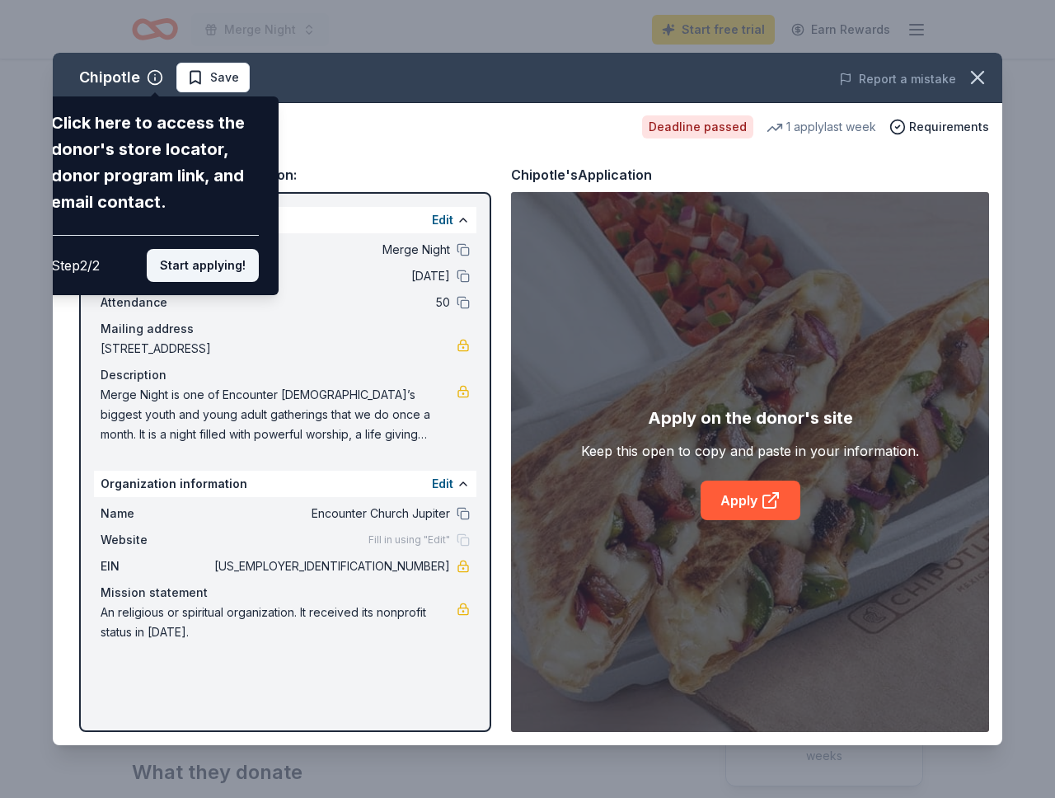
click at [221, 267] on button "Start applying!" at bounding box center [203, 265] width 112 height 33
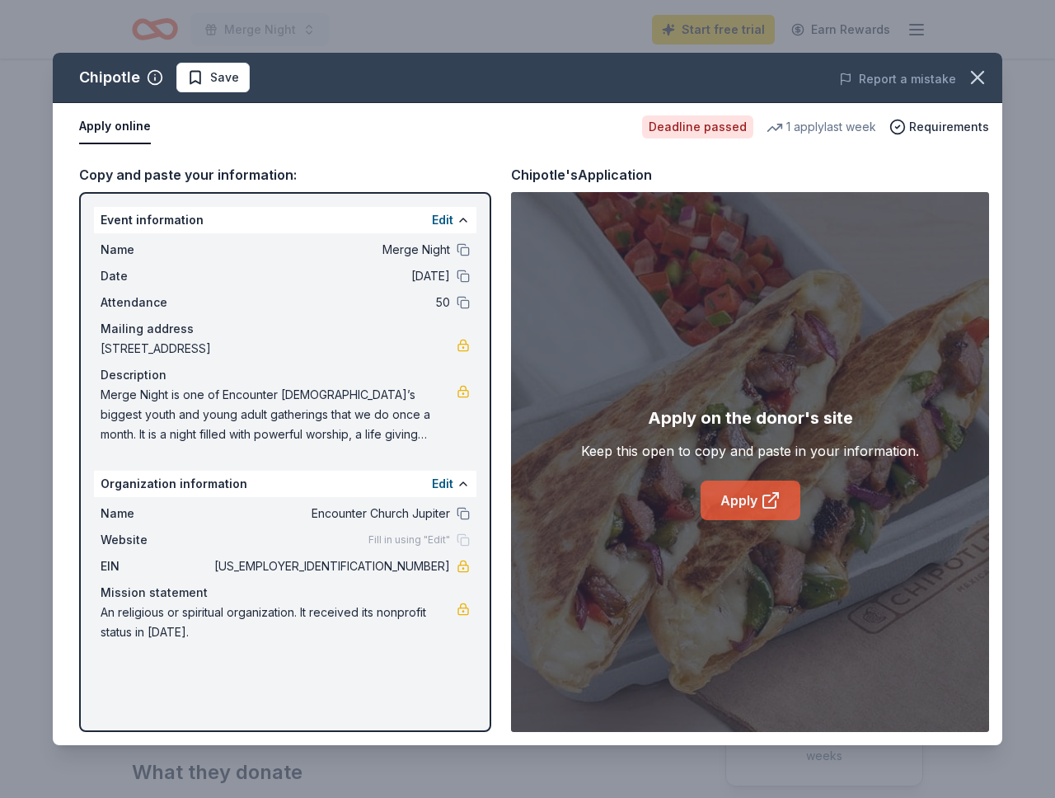
click at [752, 502] on link "Apply" at bounding box center [750, 500] width 100 height 40
drag, startPoint x: 381, startPoint y: 565, endPoint x: 440, endPoint y: 564, distance: 59.3
click at [440, 564] on span "[US_EMPLOYER_IDENTIFICATION_NUMBER]" at bounding box center [330, 566] width 239 height 20
click at [976, 76] on icon "button" at bounding box center [977, 78] width 12 height 12
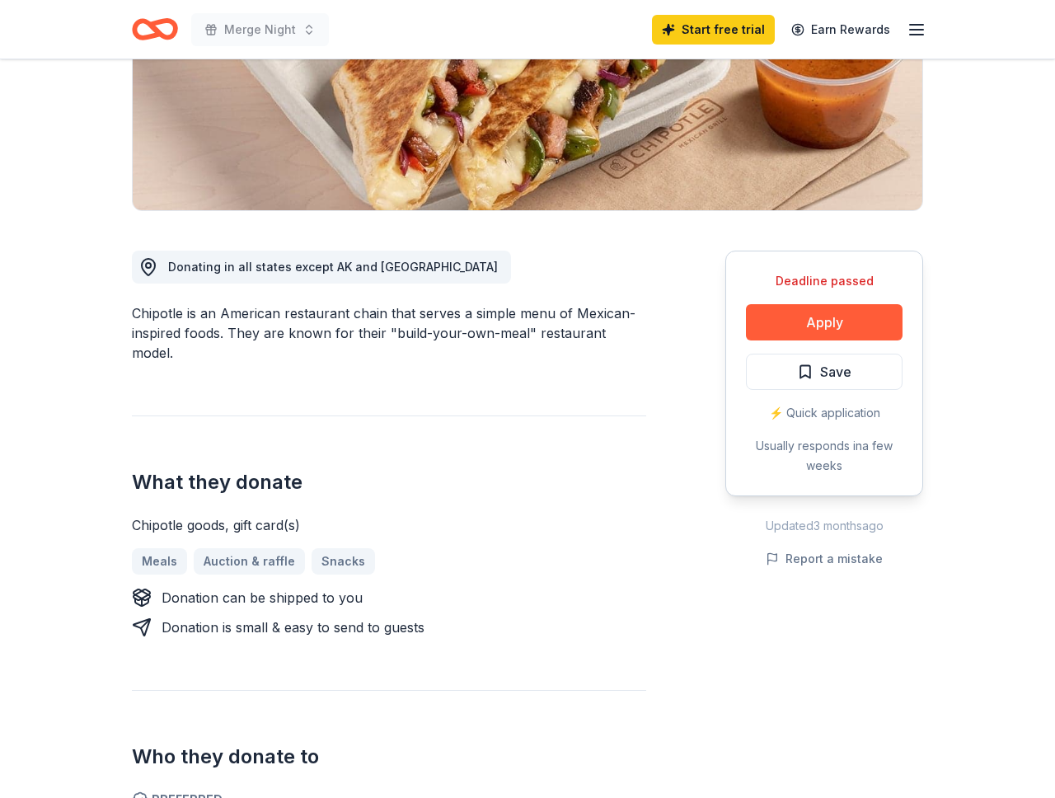
scroll to position [296, 0]
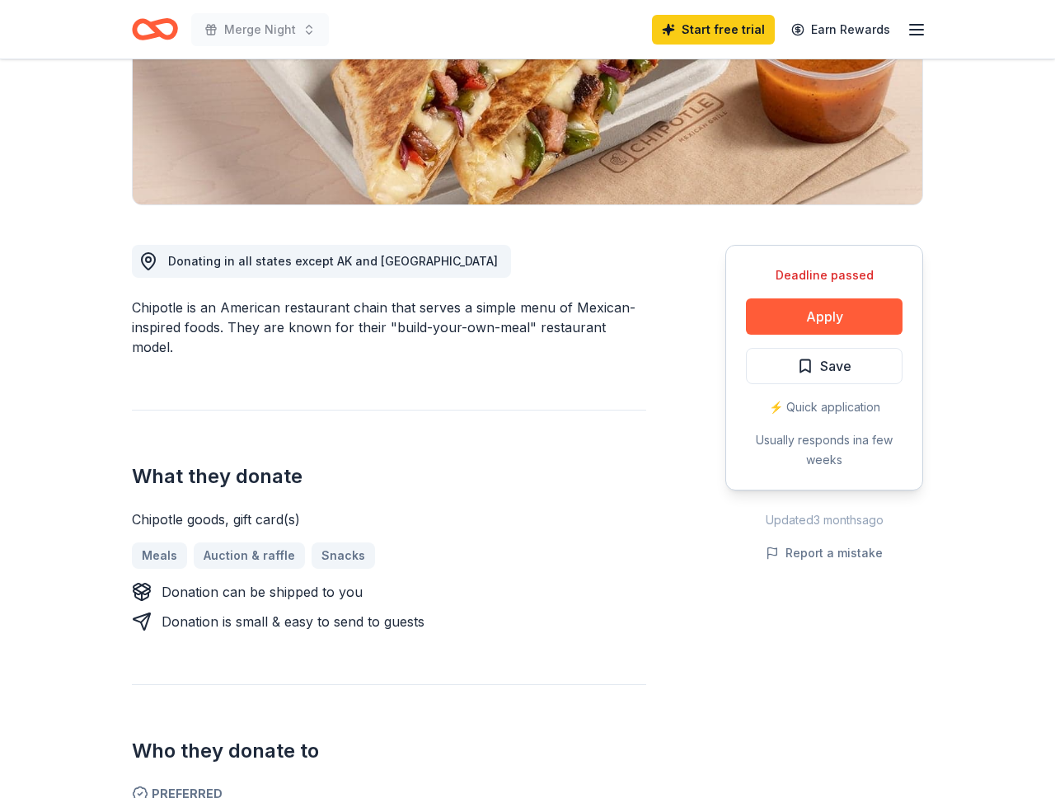
click at [765, 533] on div "Deadline passed Apply Save ⚡️ Quick application Usually responds in a few weeks…" at bounding box center [824, 405] width 198 height 320
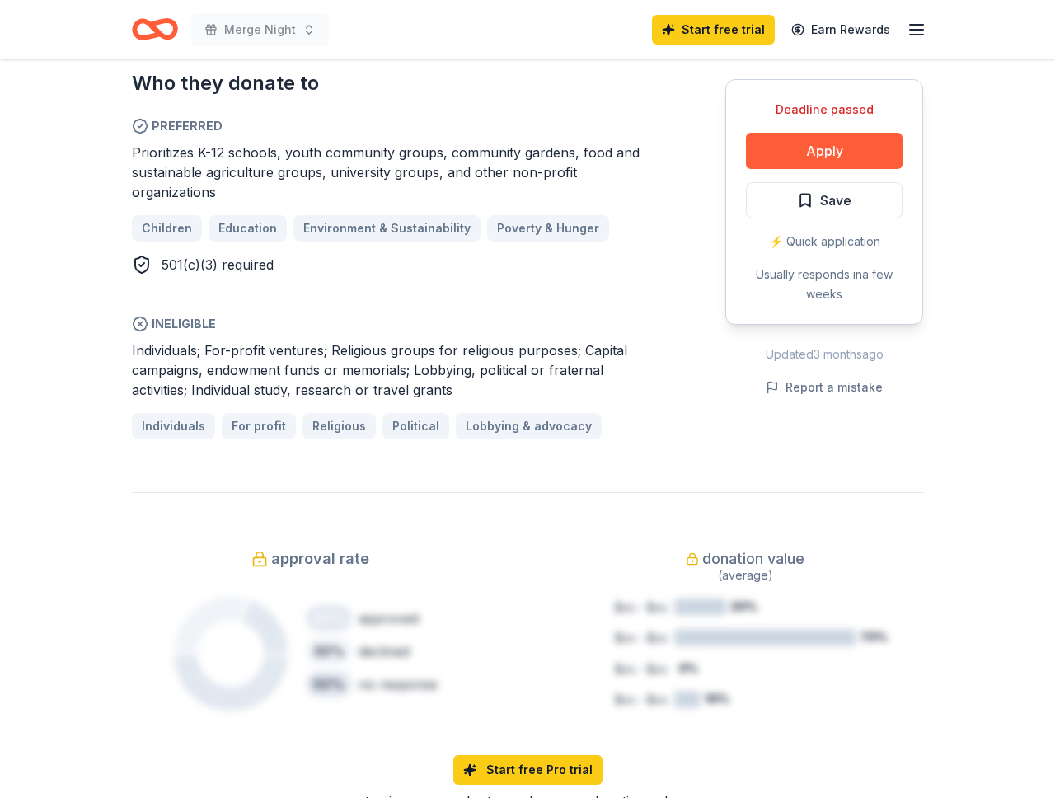
scroll to position [966, 0]
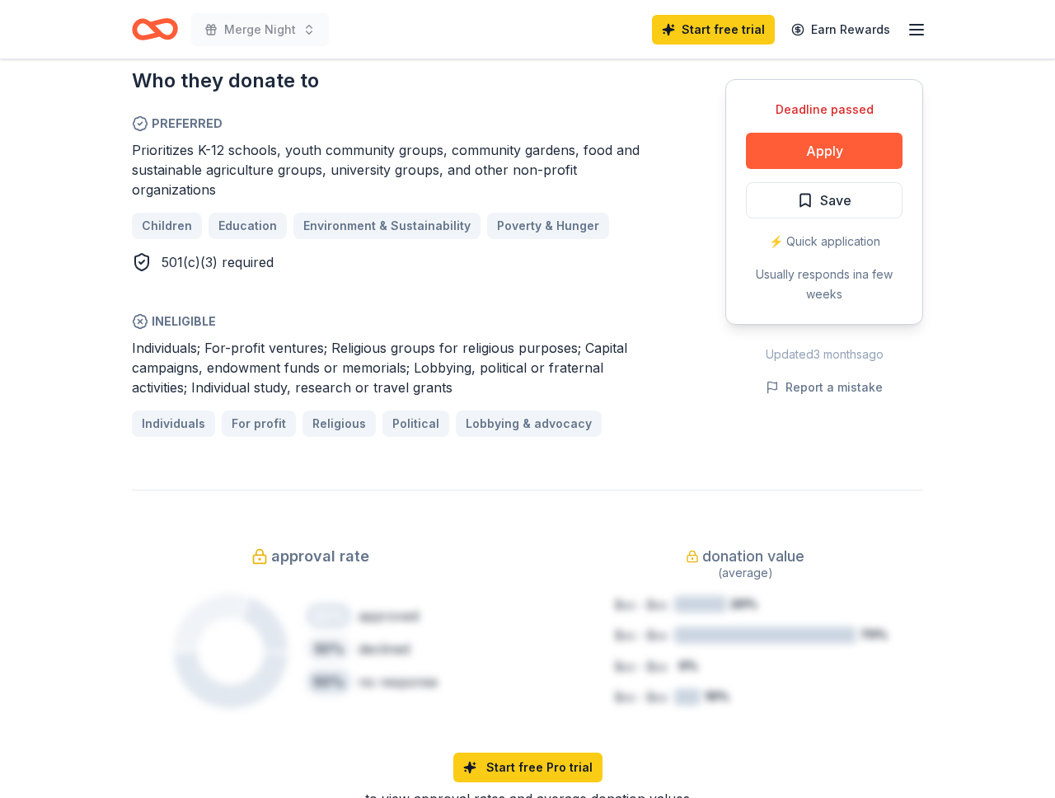
drag, startPoint x: 335, startPoint y: 325, endPoint x: 433, endPoint y: 325, distance: 97.2
click at [433, 339] on span "Individuals; For-profit ventures; Religious groups for religious purposes; Capi…" at bounding box center [379, 367] width 495 height 56
drag, startPoint x: 423, startPoint y: 336, endPoint x: 520, endPoint y: 336, distance: 97.2
click at [519, 338] on div "Individuals; For-profit ventures; Religious groups for religious purposes; Capi…" at bounding box center [389, 367] width 514 height 59
click at [617, 381] on div "Individuals; For-profit ventures; Religious groups for religious purposes; Capi…" at bounding box center [389, 387] width 514 height 99
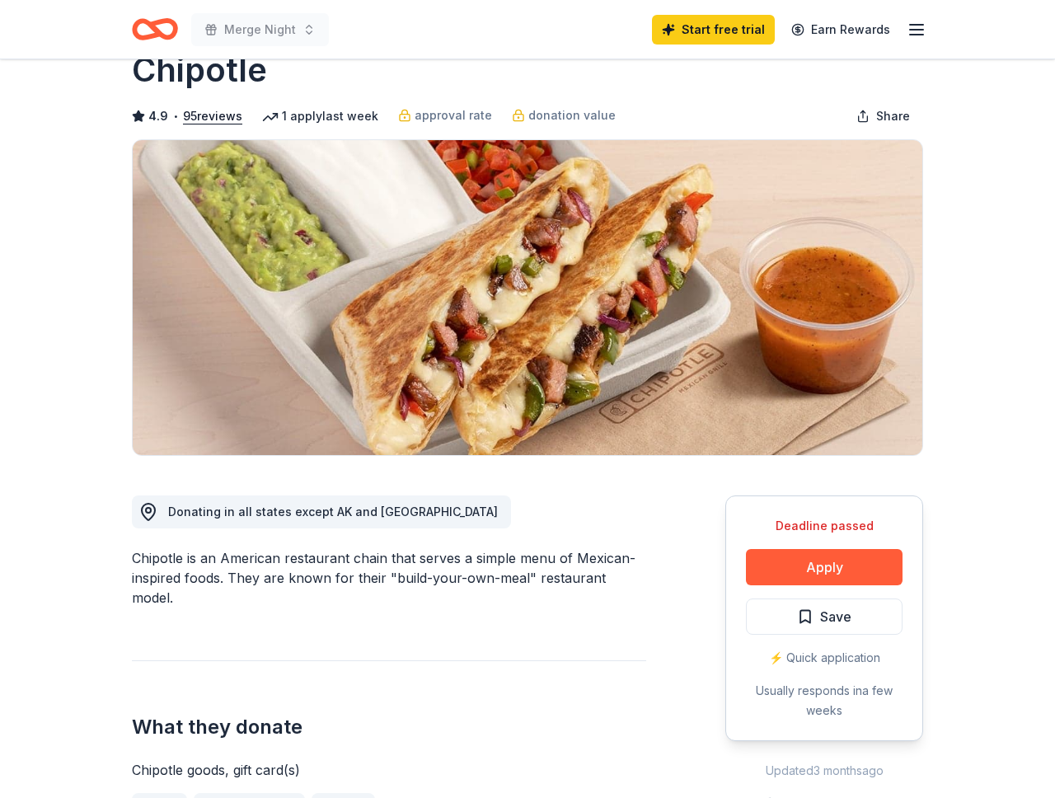
scroll to position [0, 0]
